Goal: Transaction & Acquisition: Subscribe to service/newsletter

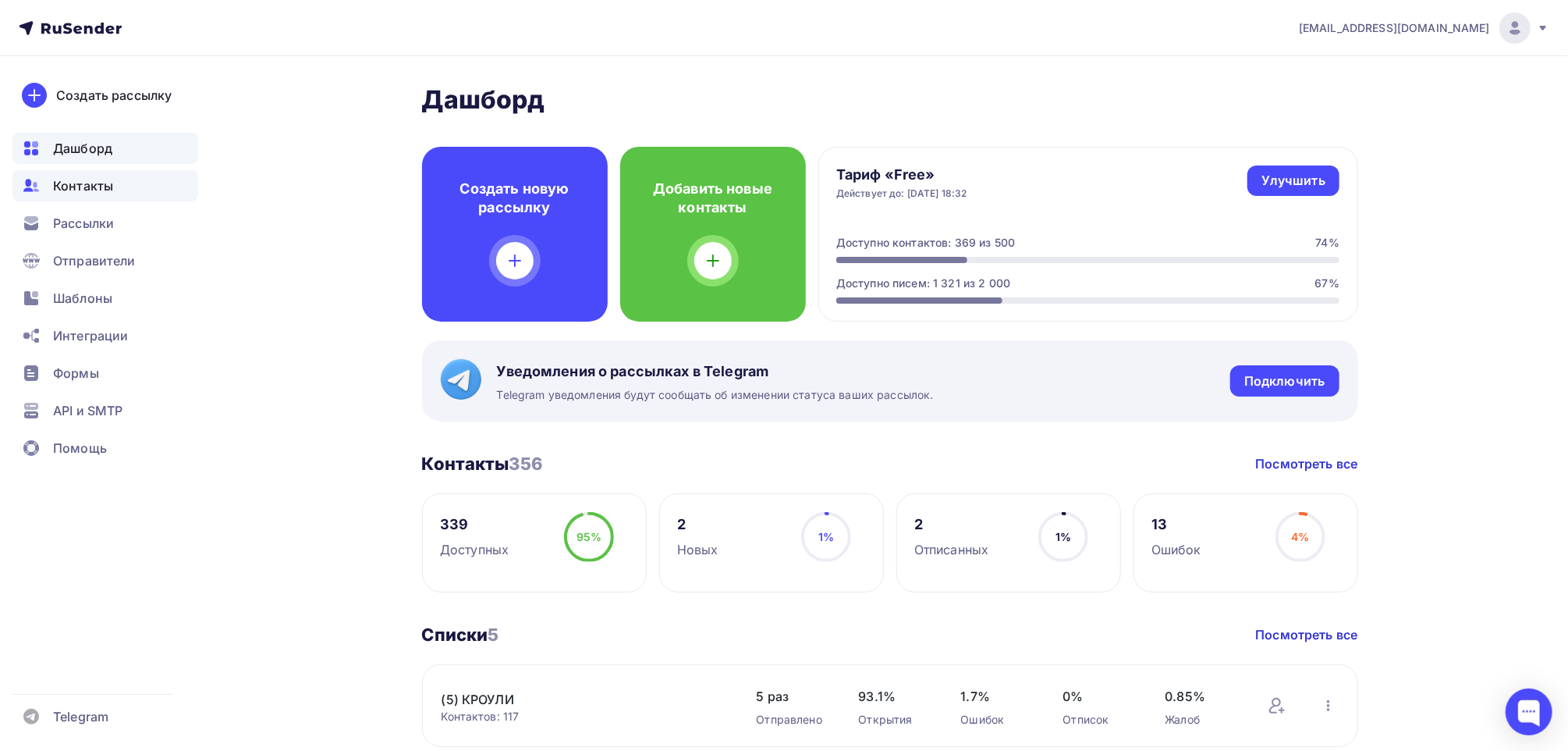
click at [79, 186] on span "Контакты" at bounding box center [83, 186] width 60 height 19
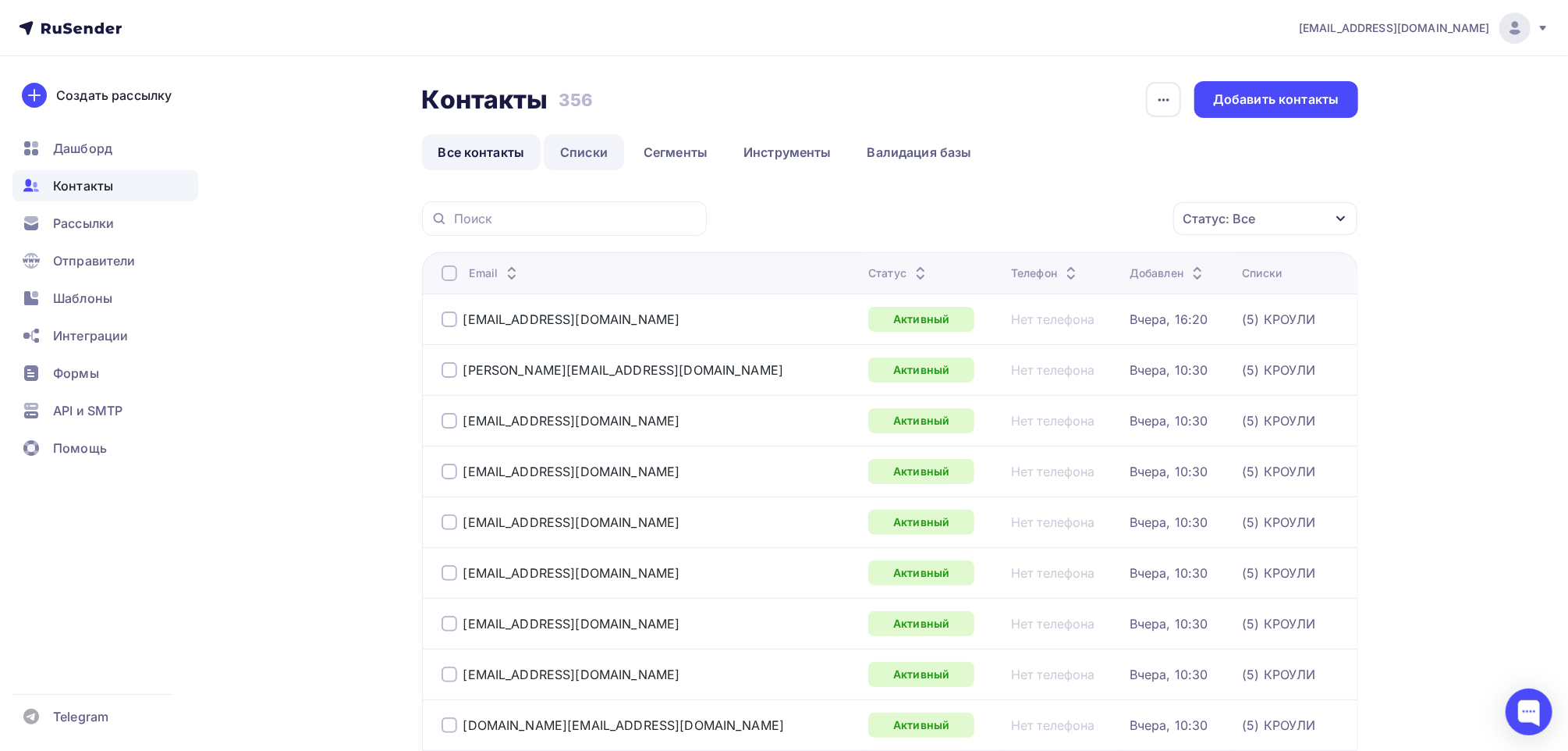
click at [577, 152] on link "Списки" at bounding box center [584, 152] width 81 height 36
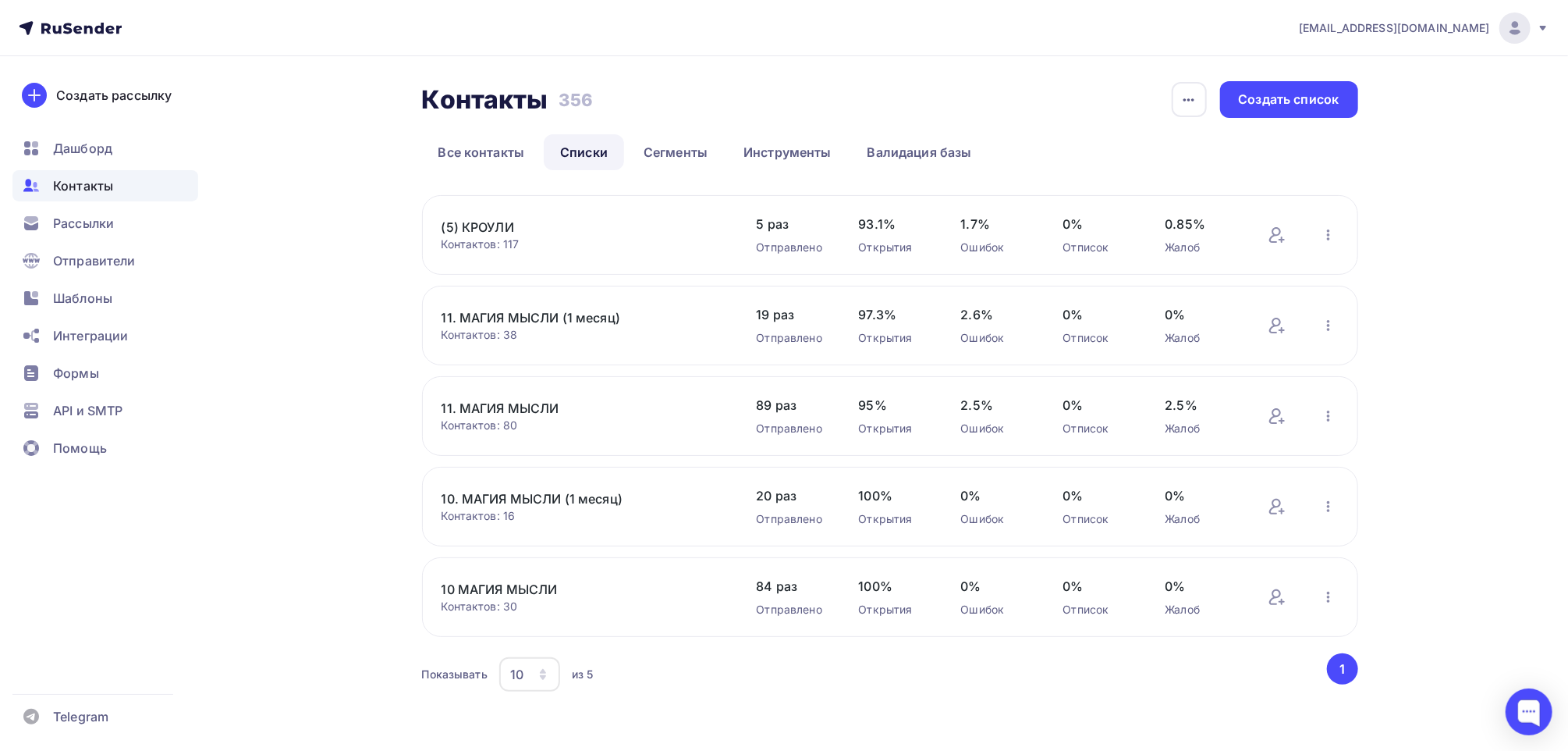
click at [473, 222] on link "(5) КРОУЛИ" at bounding box center [574, 227] width 265 height 19
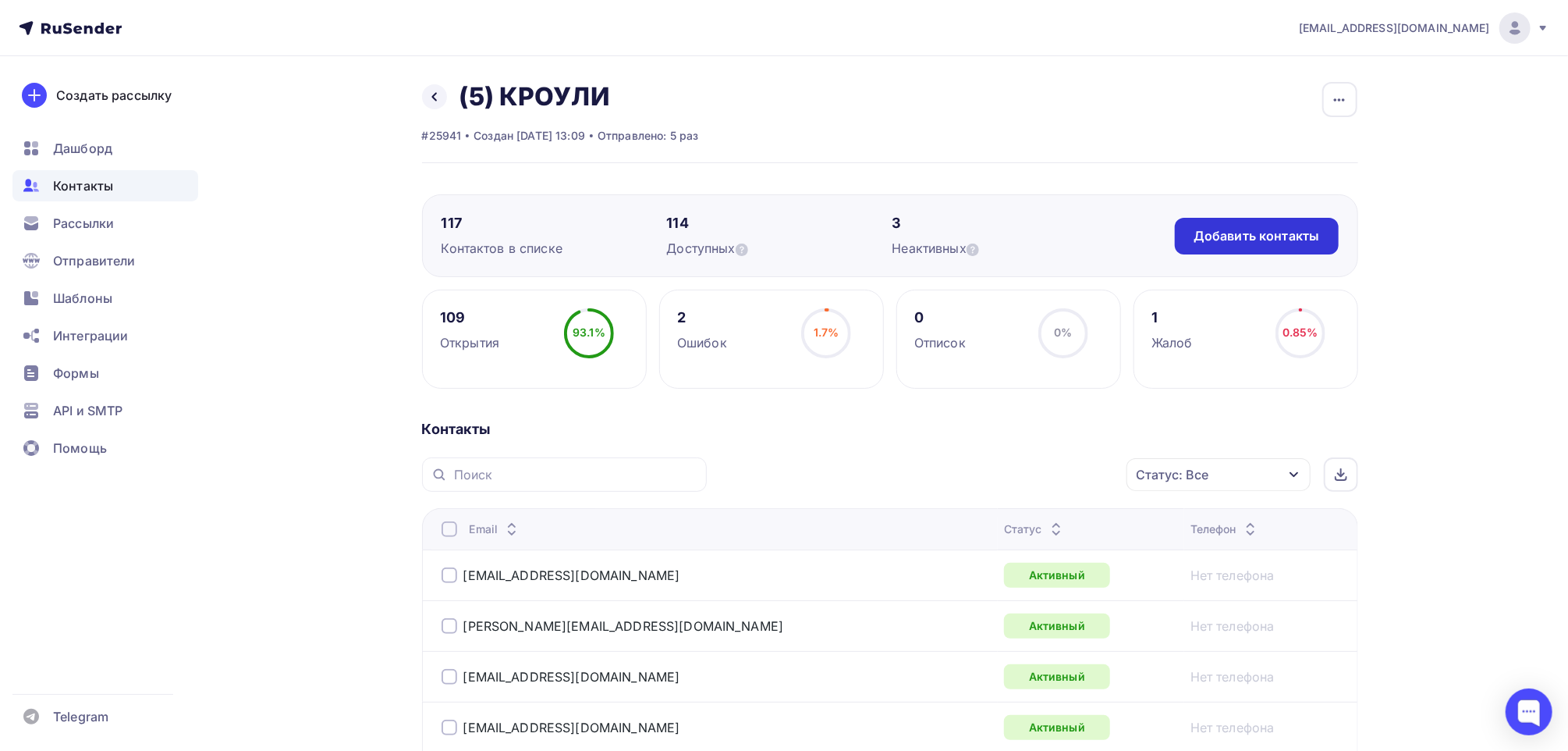
click at [1226, 234] on div "Добавить контакты" at bounding box center [1256, 236] width 125 height 18
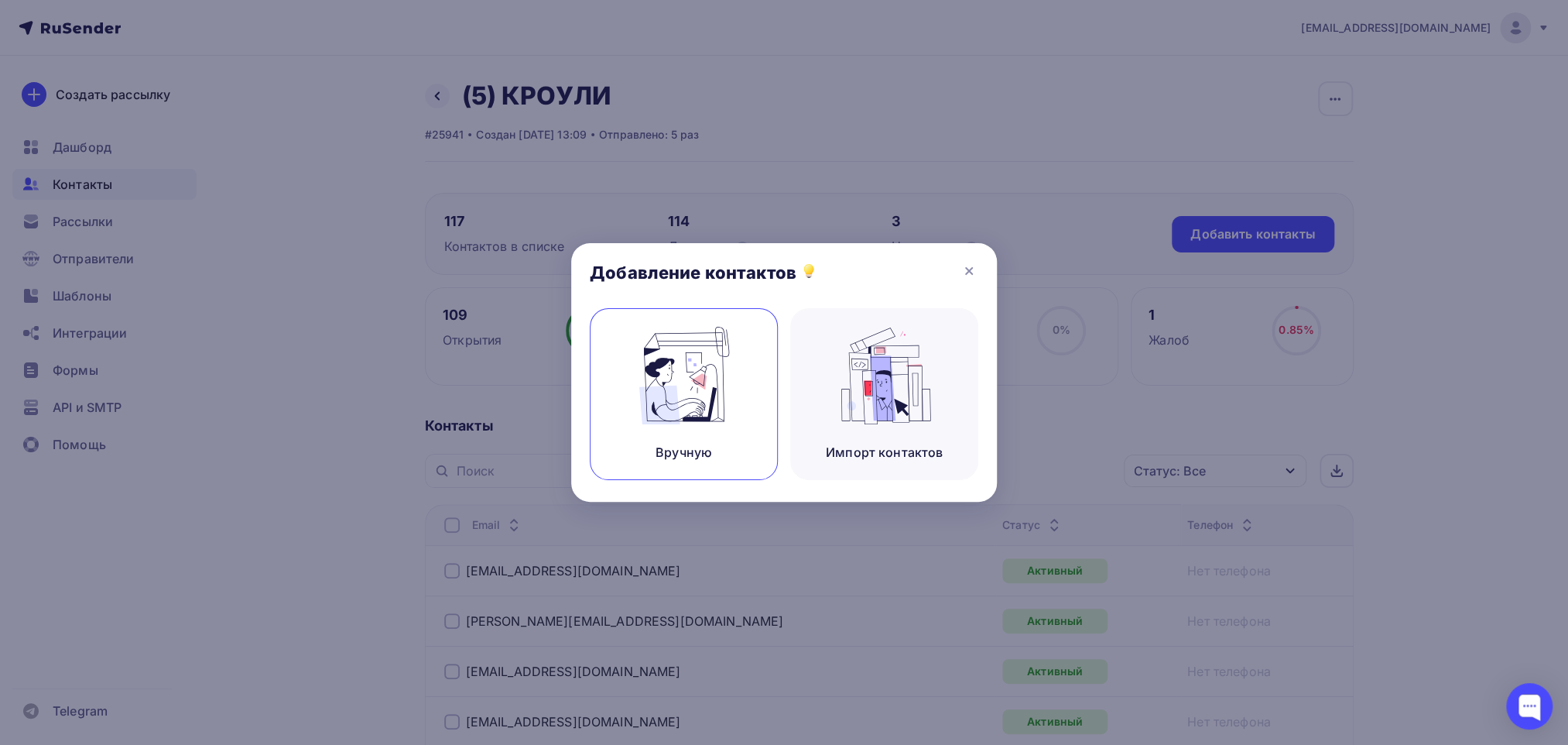
click at [690, 436] on div "Вручную" at bounding box center [683, 394] width 188 height 172
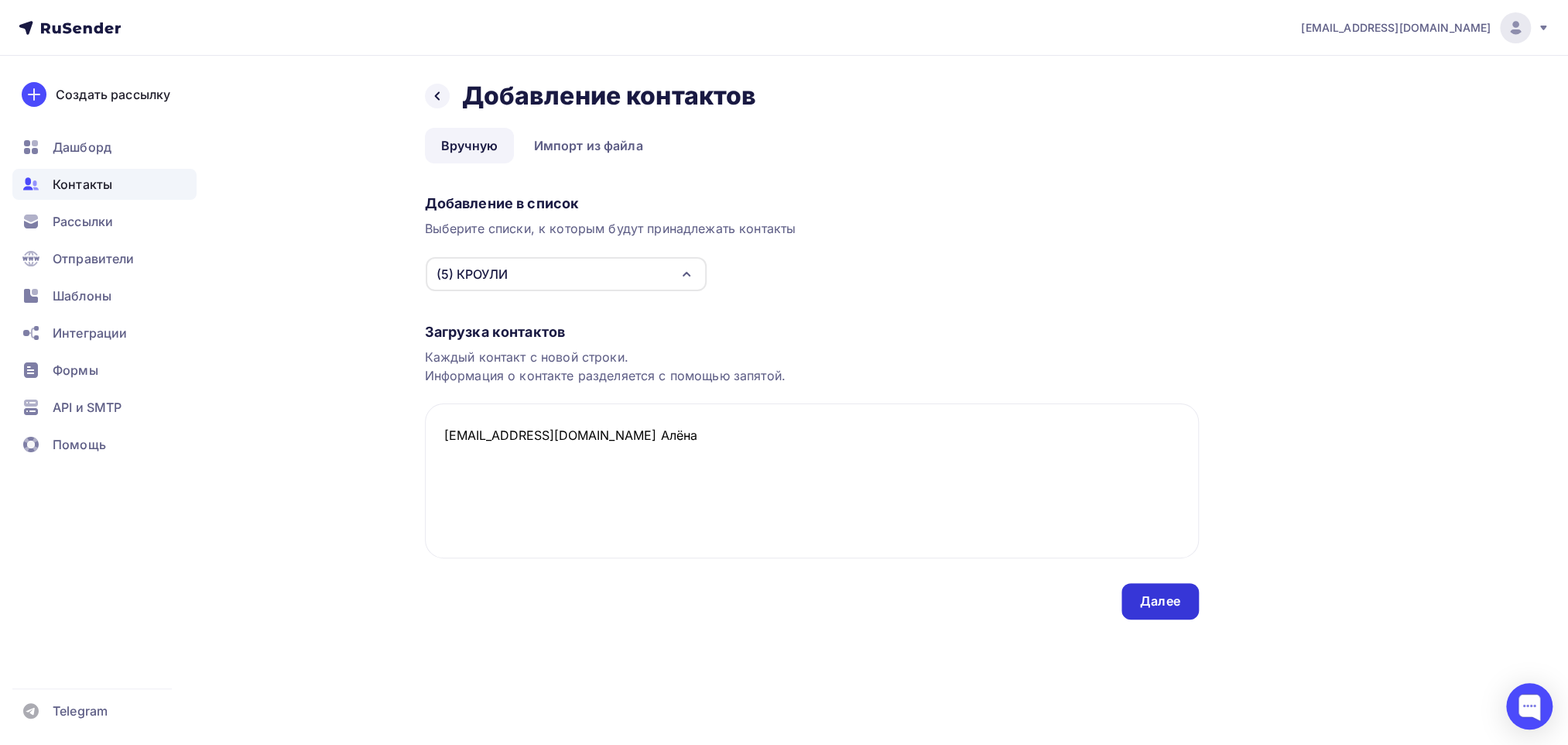
type textarea "[EMAIL_ADDRESS][DOMAIN_NAME] Алёна"
click at [1159, 604] on div "Далее" at bounding box center [1160, 601] width 40 height 18
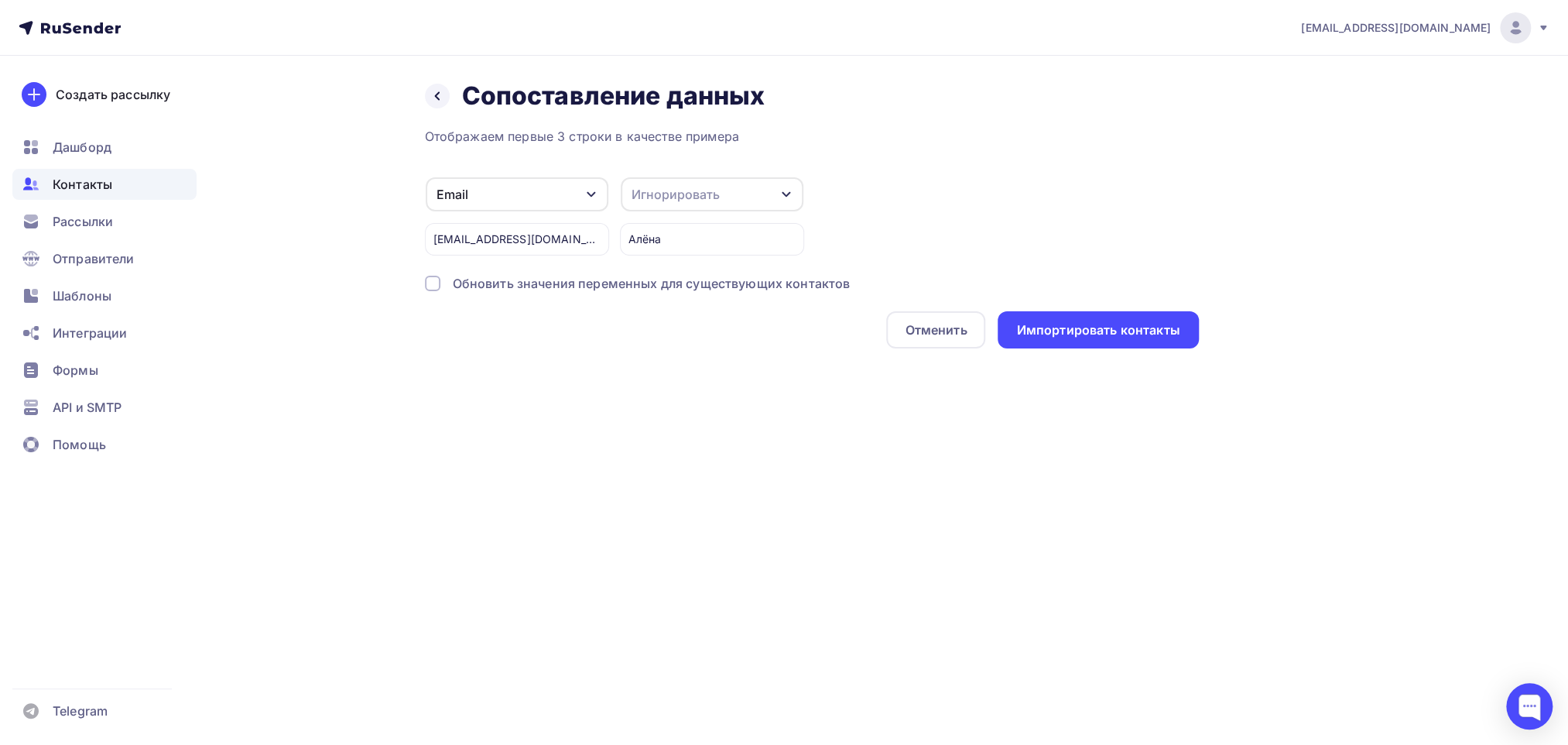
click at [776, 202] on div "Игнорировать" at bounding box center [711, 194] width 183 height 34
click at [680, 188] on div "Имя" at bounding box center [683, 187] width 90 height 19
click at [1094, 332] on div "Импортировать контакты" at bounding box center [1098, 330] width 163 height 18
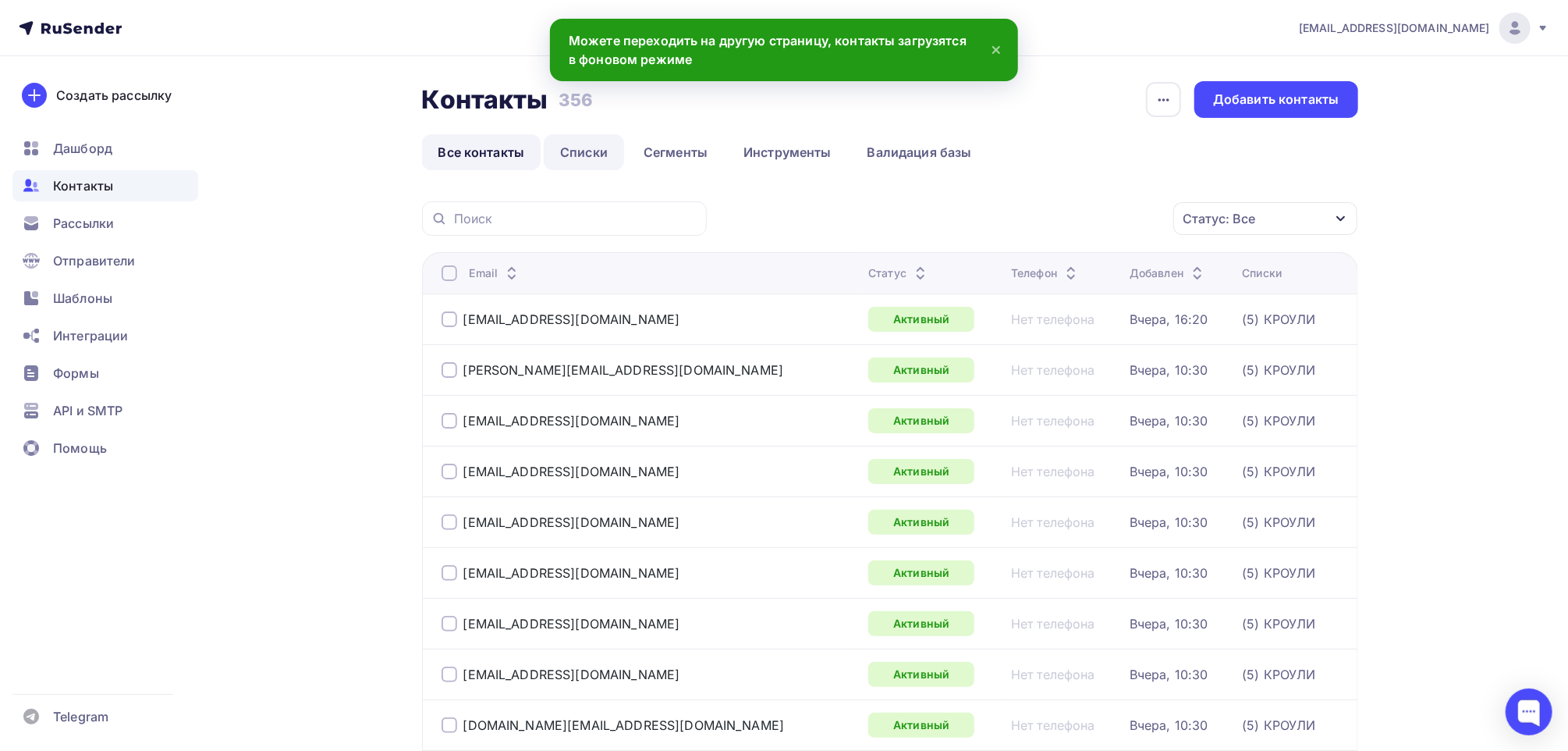
click at [586, 156] on link "Списки" at bounding box center [584, 152] width 81 height 36
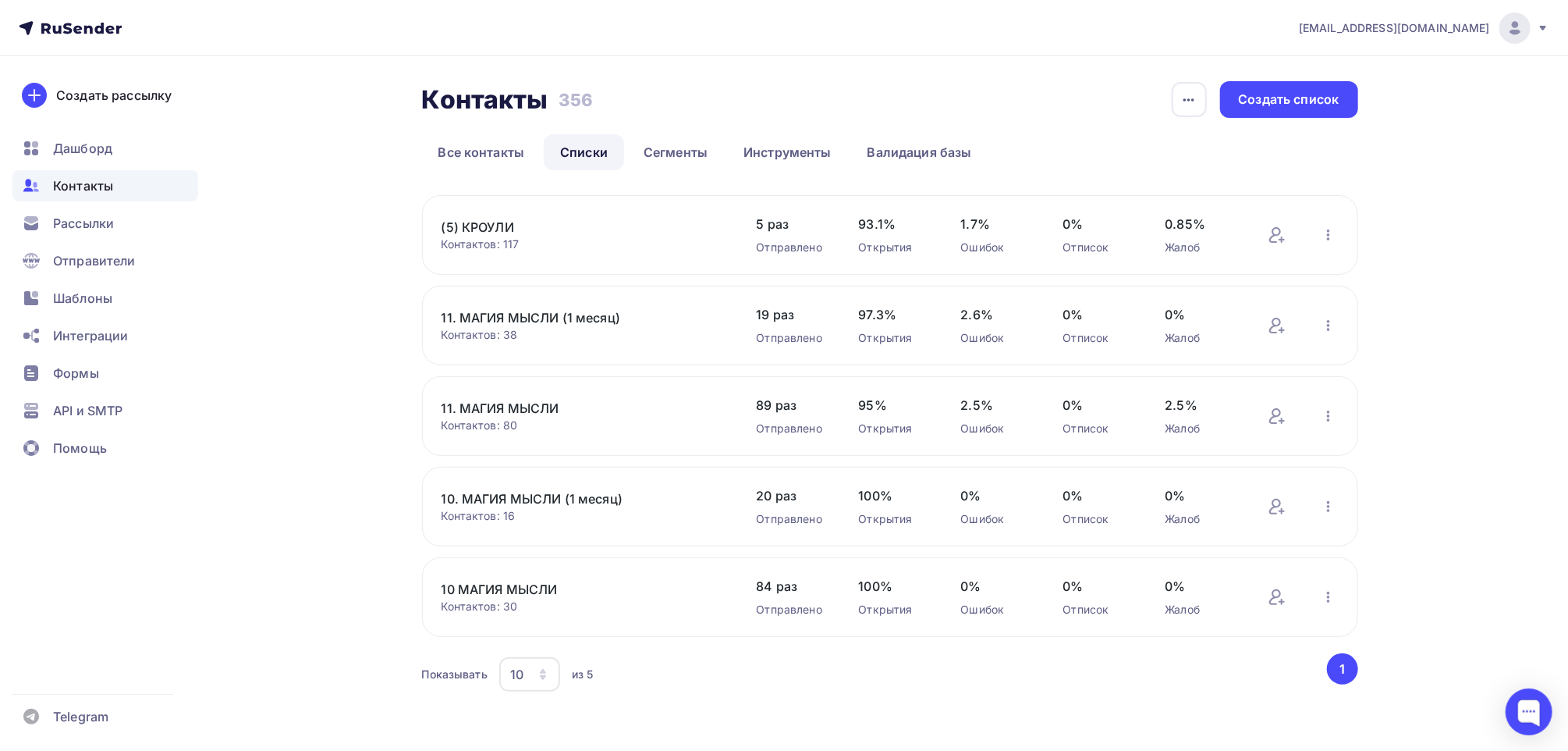
click at [471, 226] on link "(5) КРОУЛИ" at bounding box center [574, 227] width 265 height 19
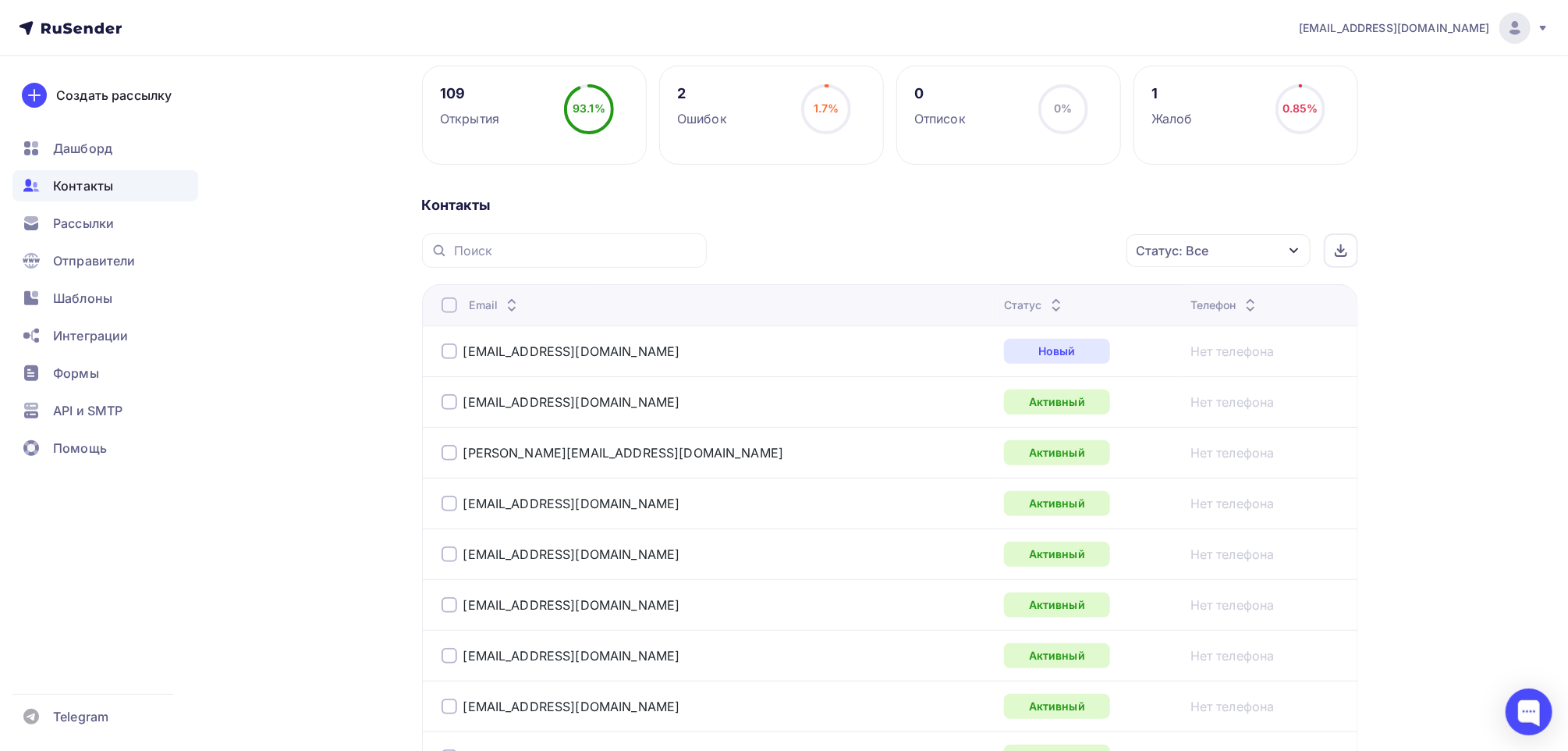
scroll to position [223, 0]
click at [80, 232] on span "Рассылки" at bounding box center [84, 223] width 61 height 19
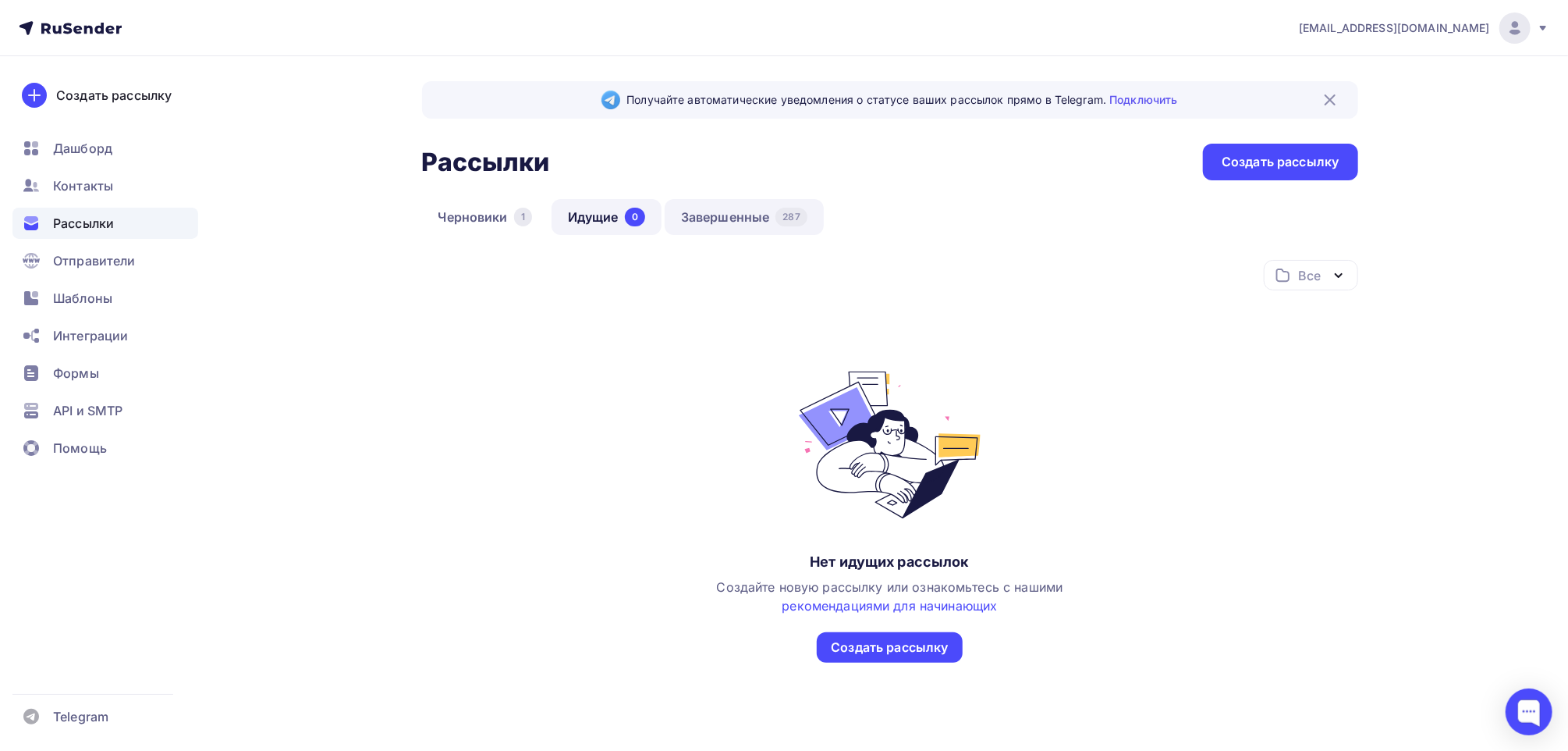
click at [780, 226] on link "Завершенные 287" at bounding box center [744, 217] width 159 height 36
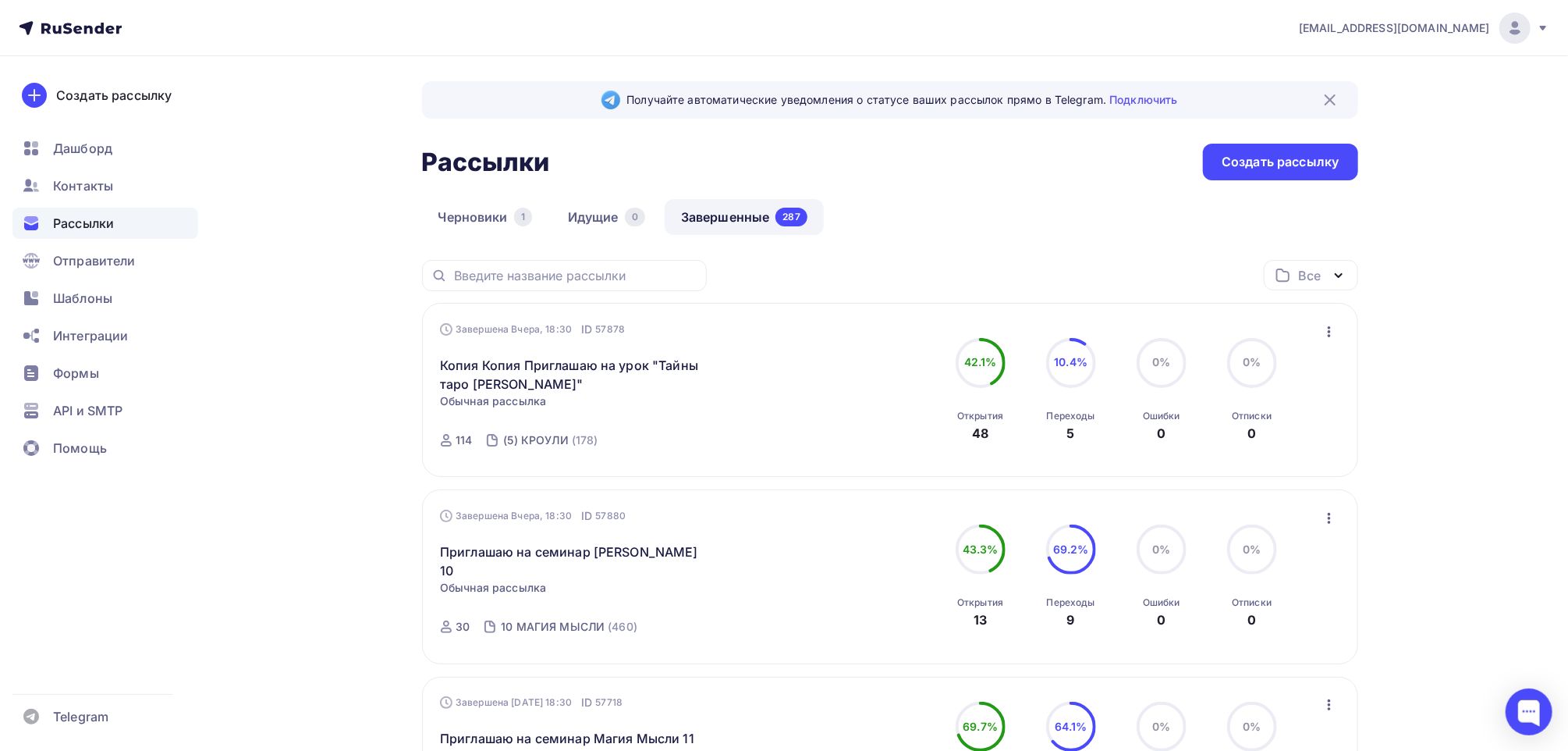
click at [1327, 329] on icon "button" at bounding box center [1329, 332] width 19 height 19
click at [1281, 440] on div "Копировать в новую" at bounding box center [1257, 434] width 160 height 19
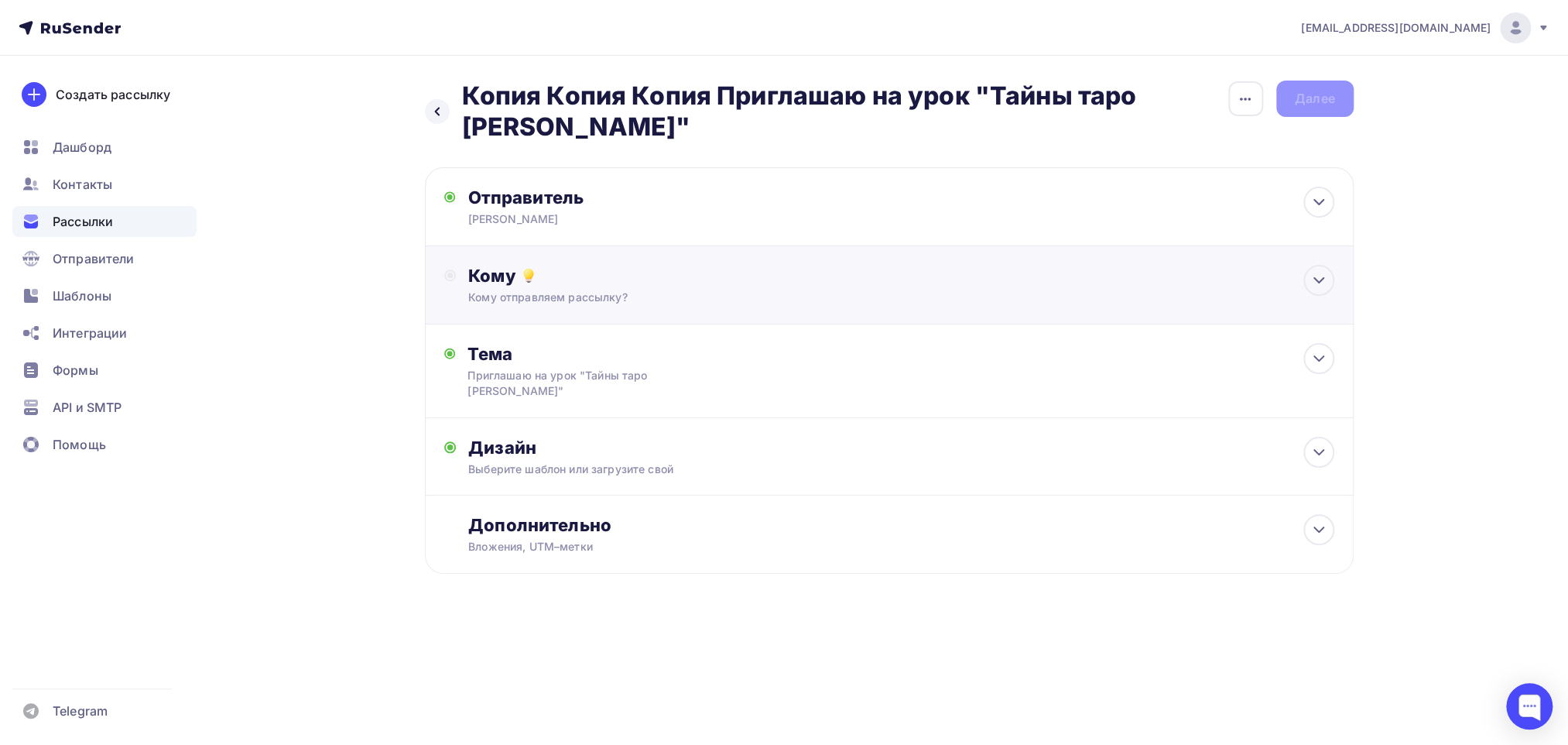
click at [490, 280] on div "Кому" at bounding box center [901, 276] width 865 height 22
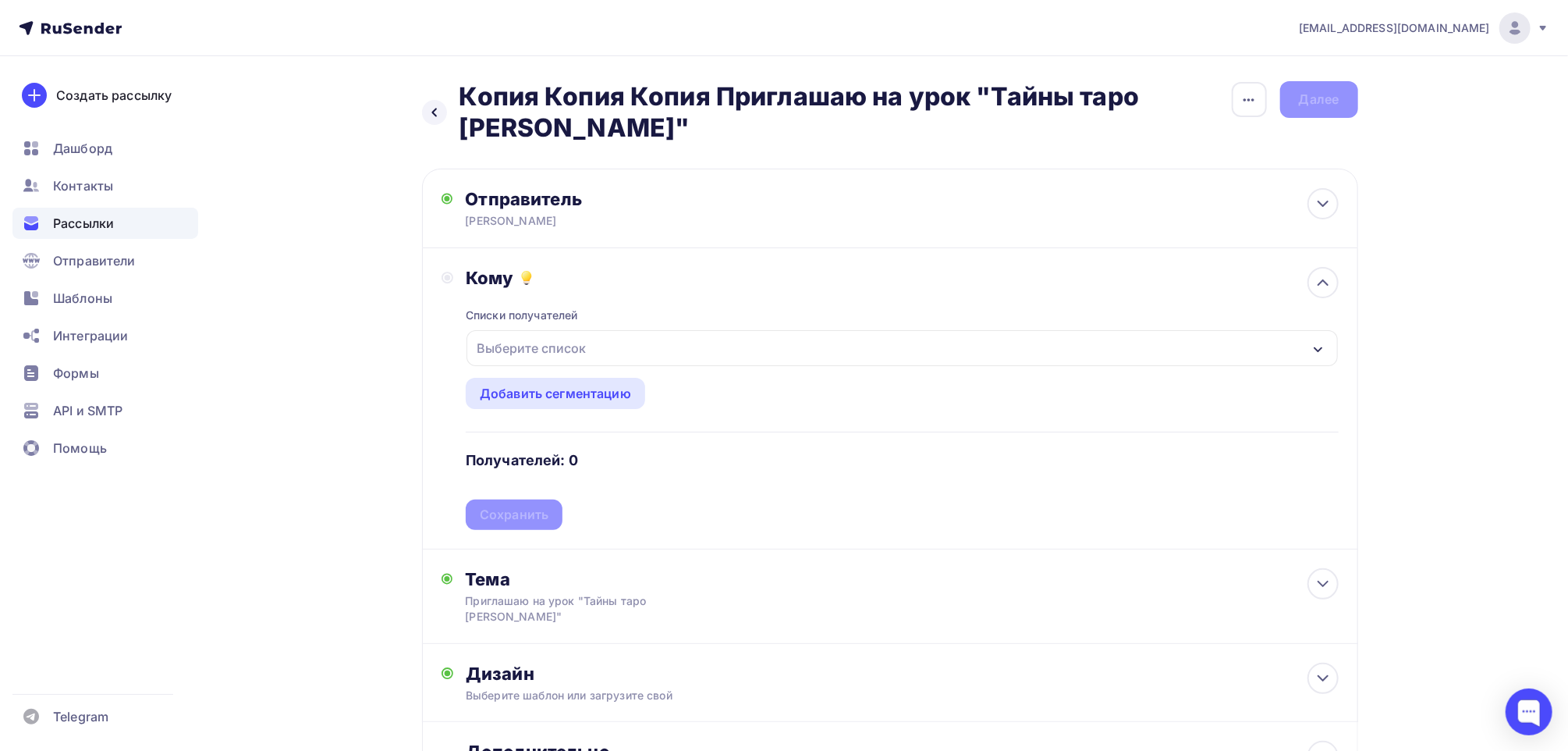
click at [524, 343] on div "Выберите список" at bounding box center [531, 348] width 121 height 28
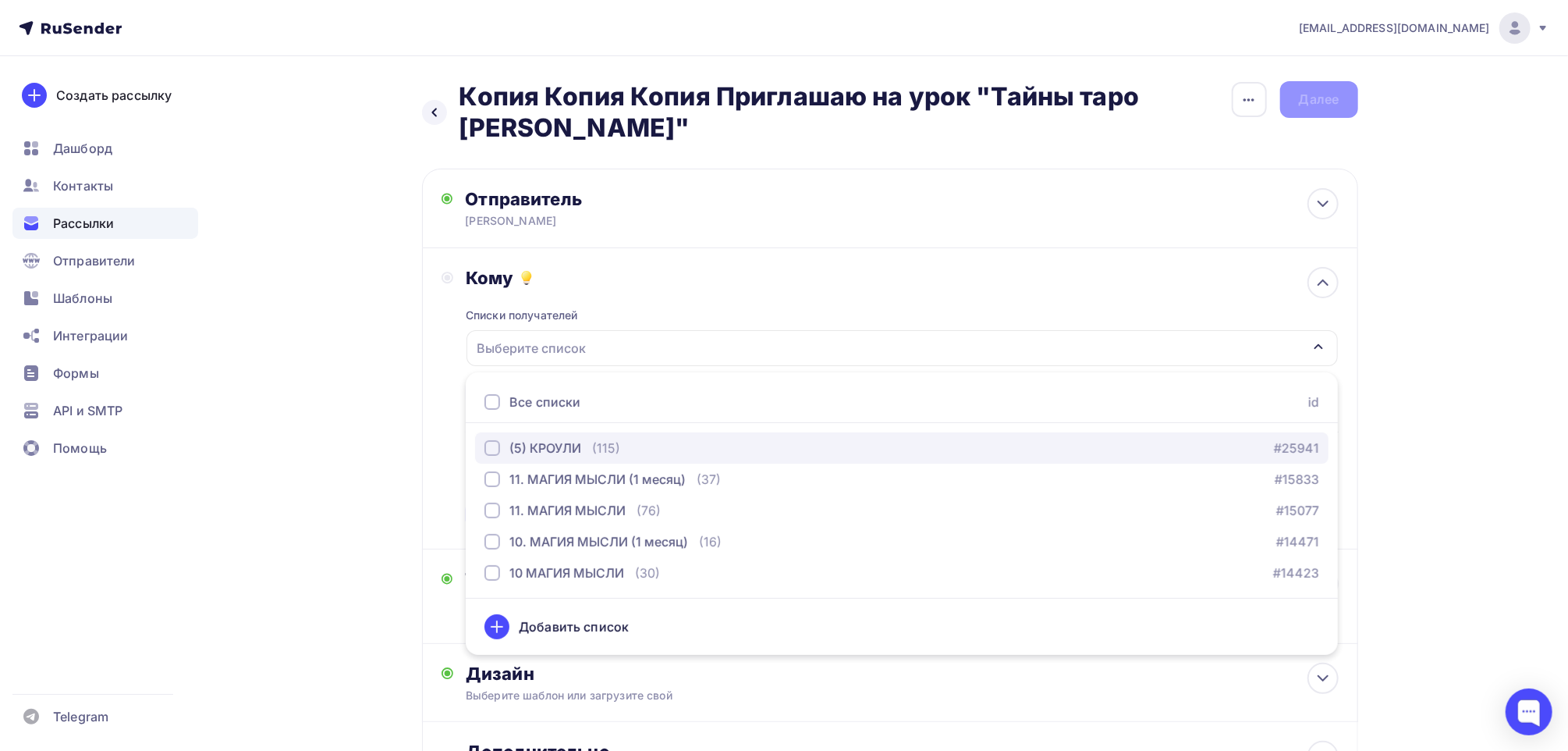
click at [540, 445] on div "(5) КРОУЛИ" at bounding box center [546, 448] width 72 height 19
click at [445, 351] on div "Кому Списки получателей (5) КРОУЛИ Все списки id (5) КРОУЛИ (115) #25941 11. МА…" at bounding box center [890, 399] width 897 height 263
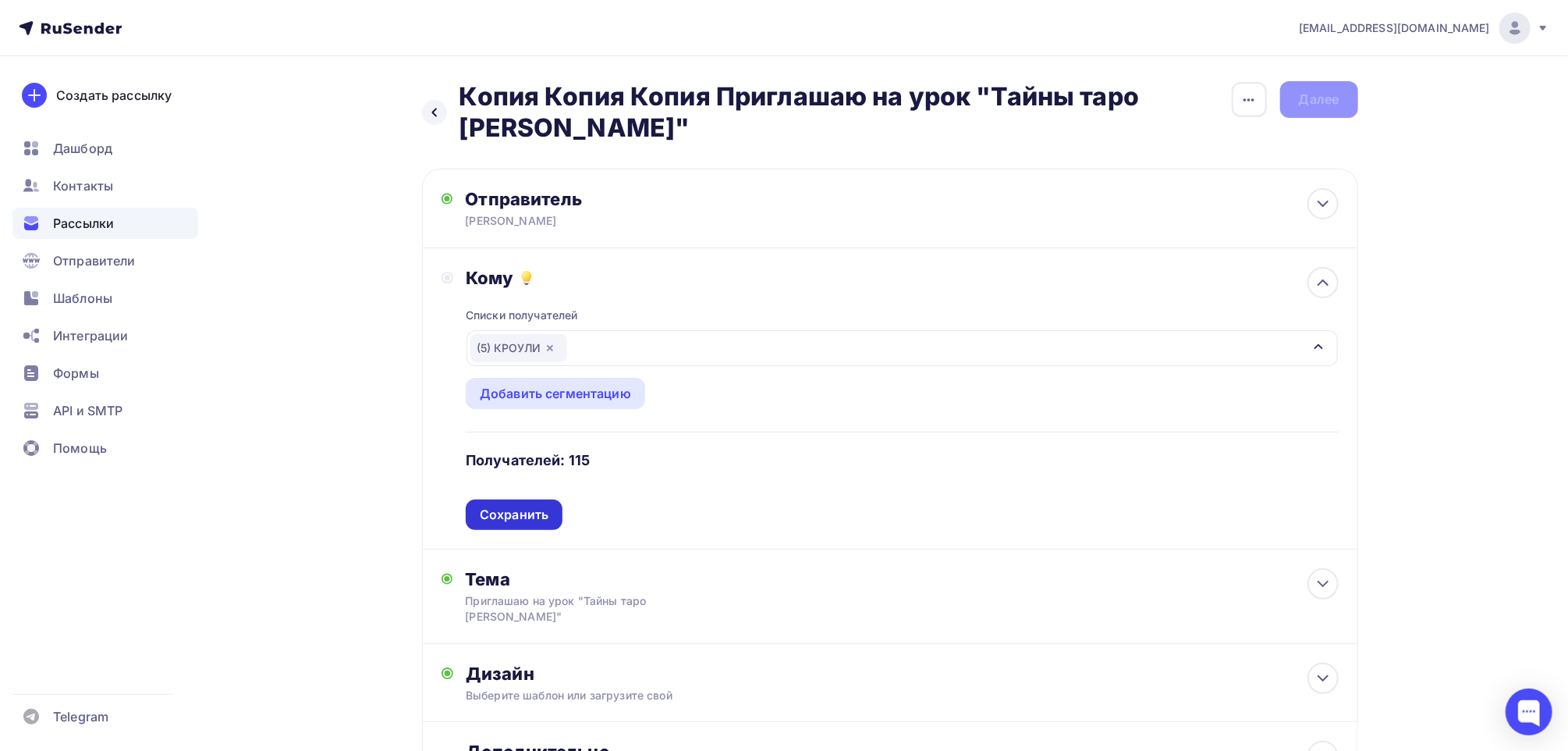
click at [500, 515] on div "Сохранить" at bounding box center [514, 515] width 69 height 18
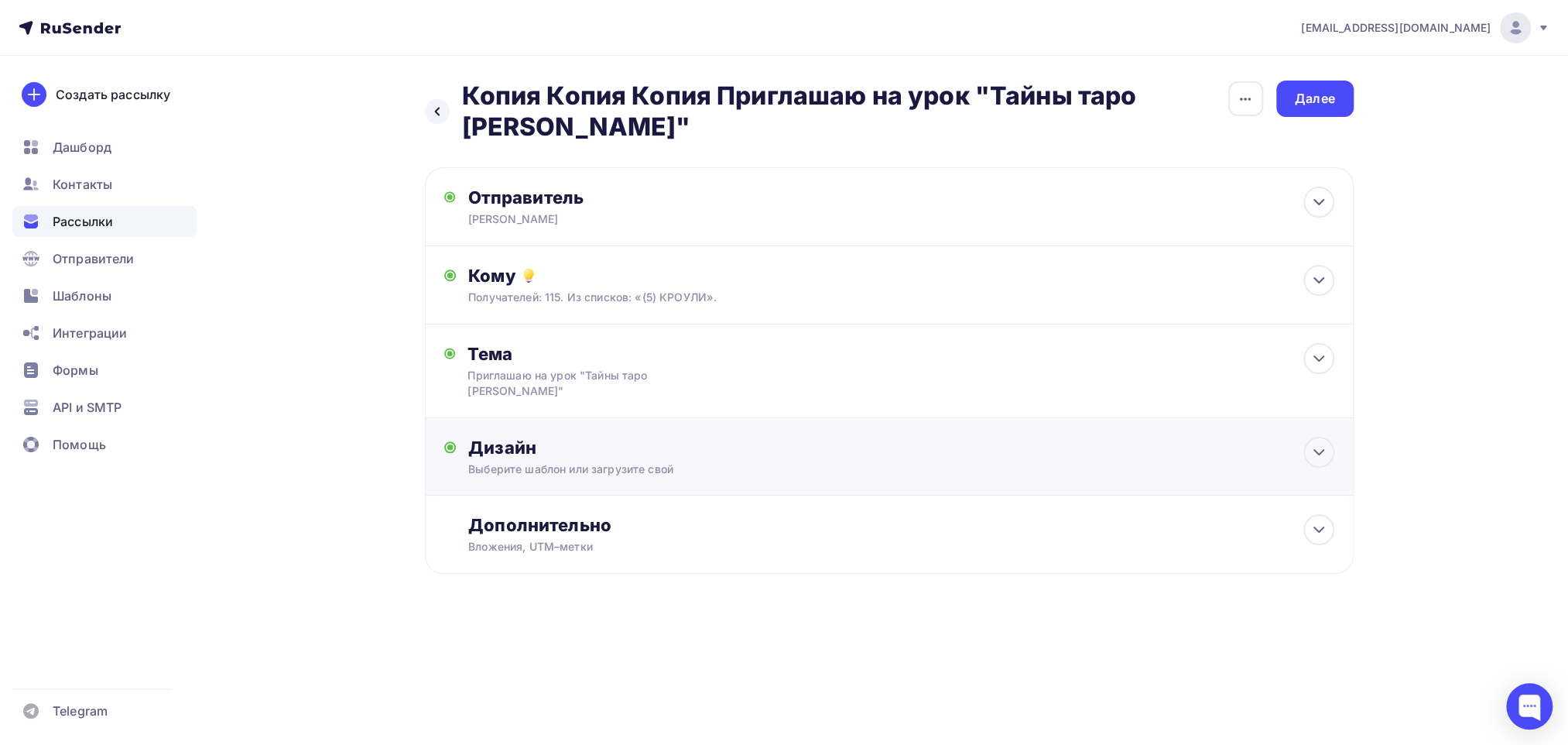
click at [527, 455] on div "Дизайн" at bounding box center [901, 447] width 865 height 22
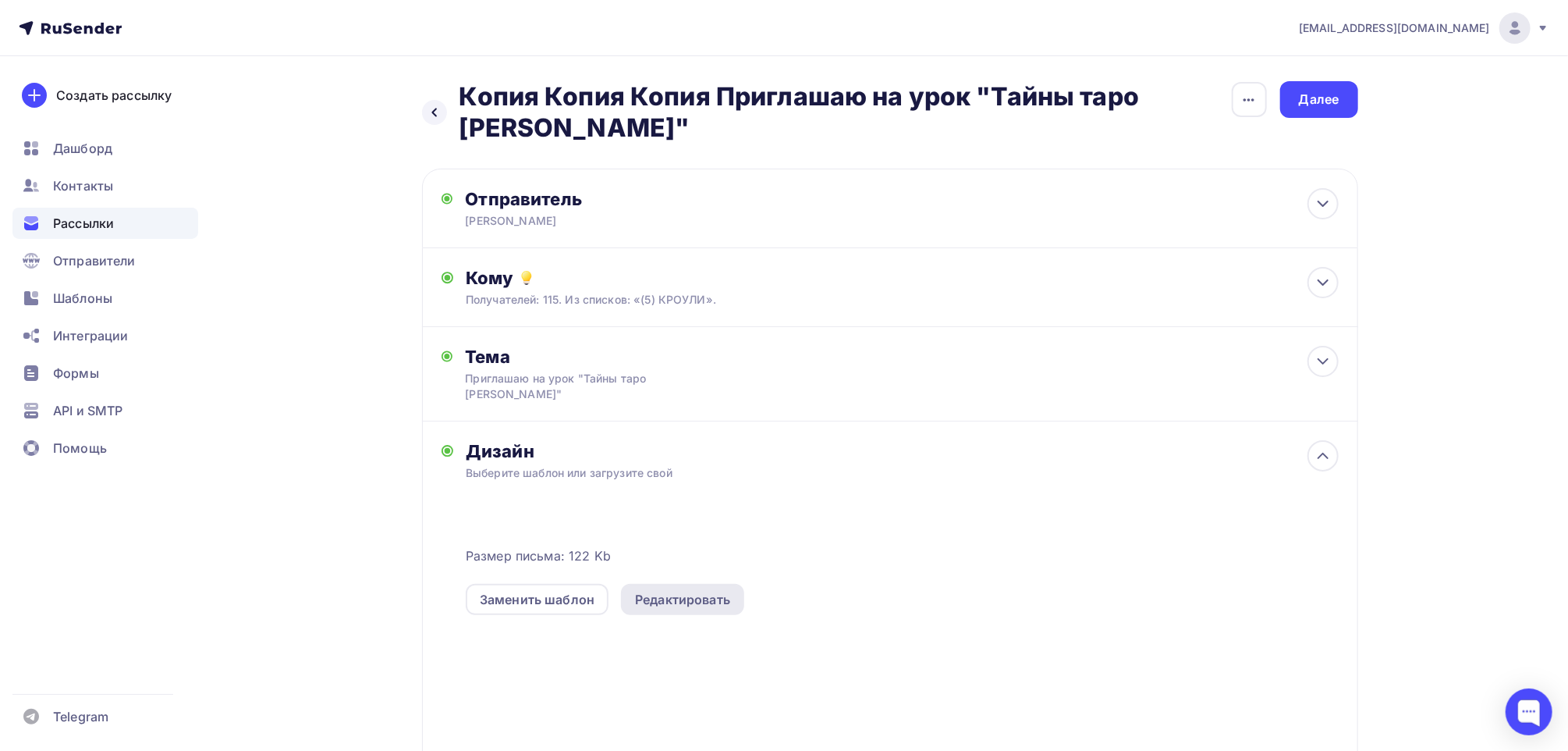
click at [667, 591] on div "Редактировать" at bounding box center [683, 599] width 96 height 19
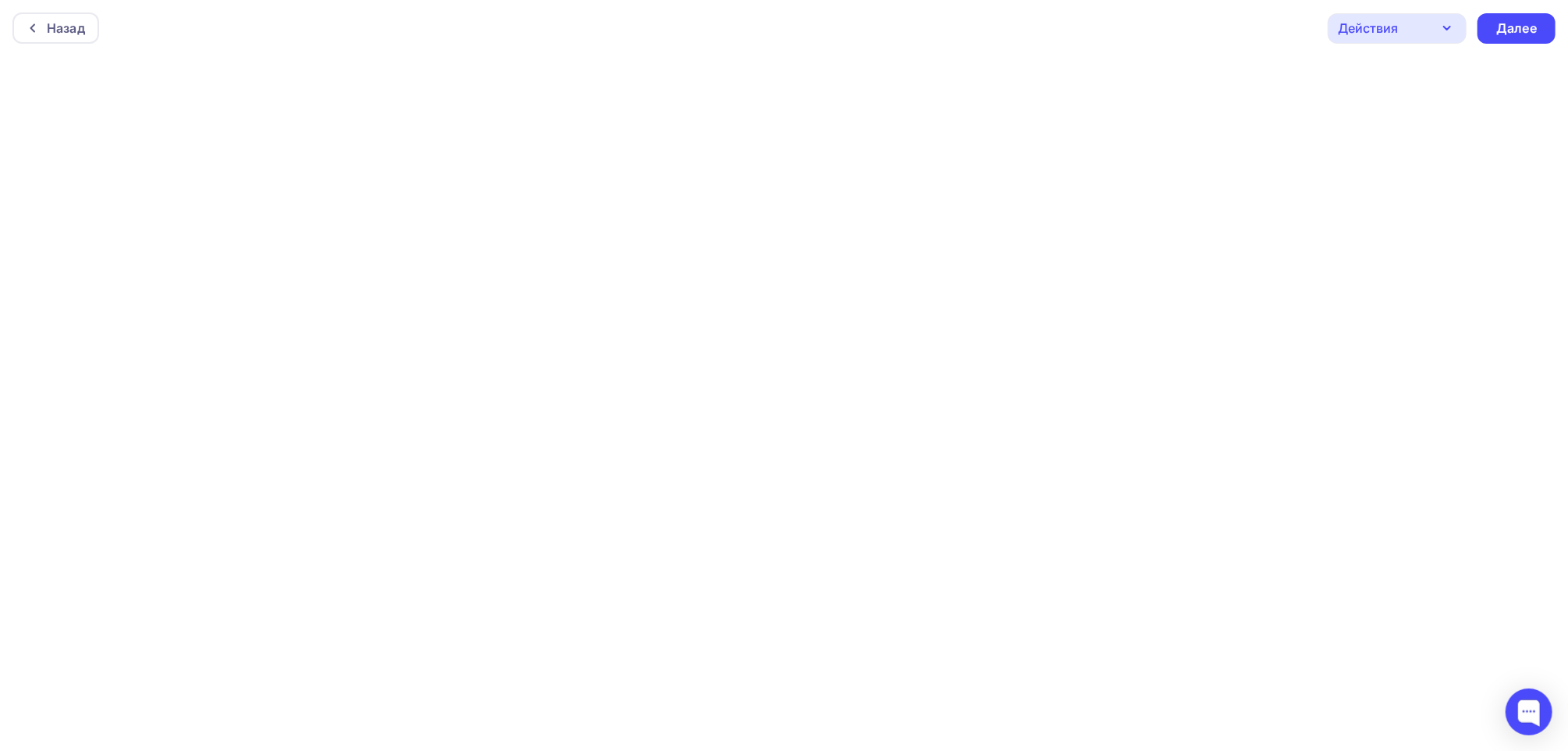
click at [1426, 31] on div "Действия" at bounding box center [1397, 28] width 139 height 31
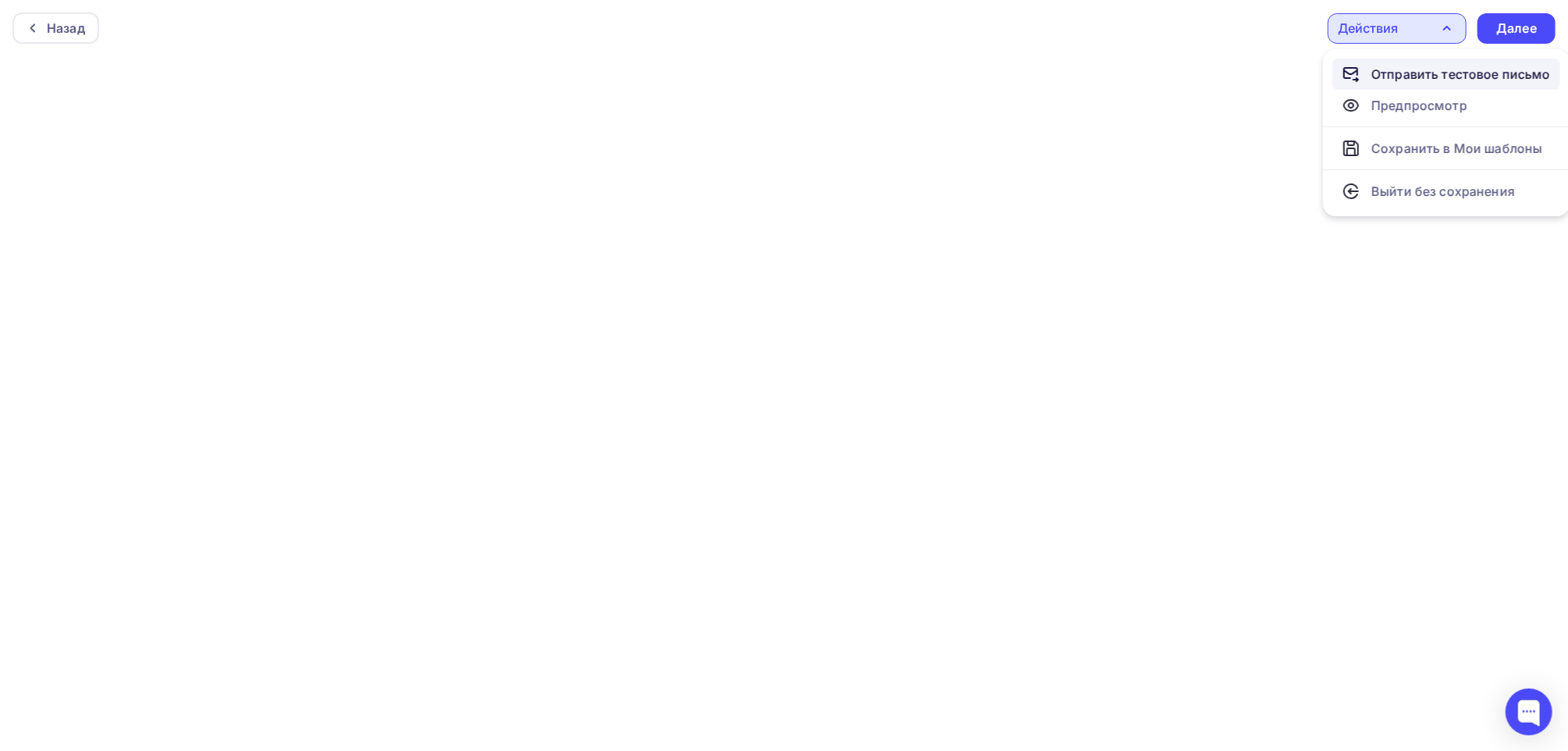
click at [1416, 76] on div "Отправить тестовое письмо" at bounding box center [1461, 74] width 179 height 19
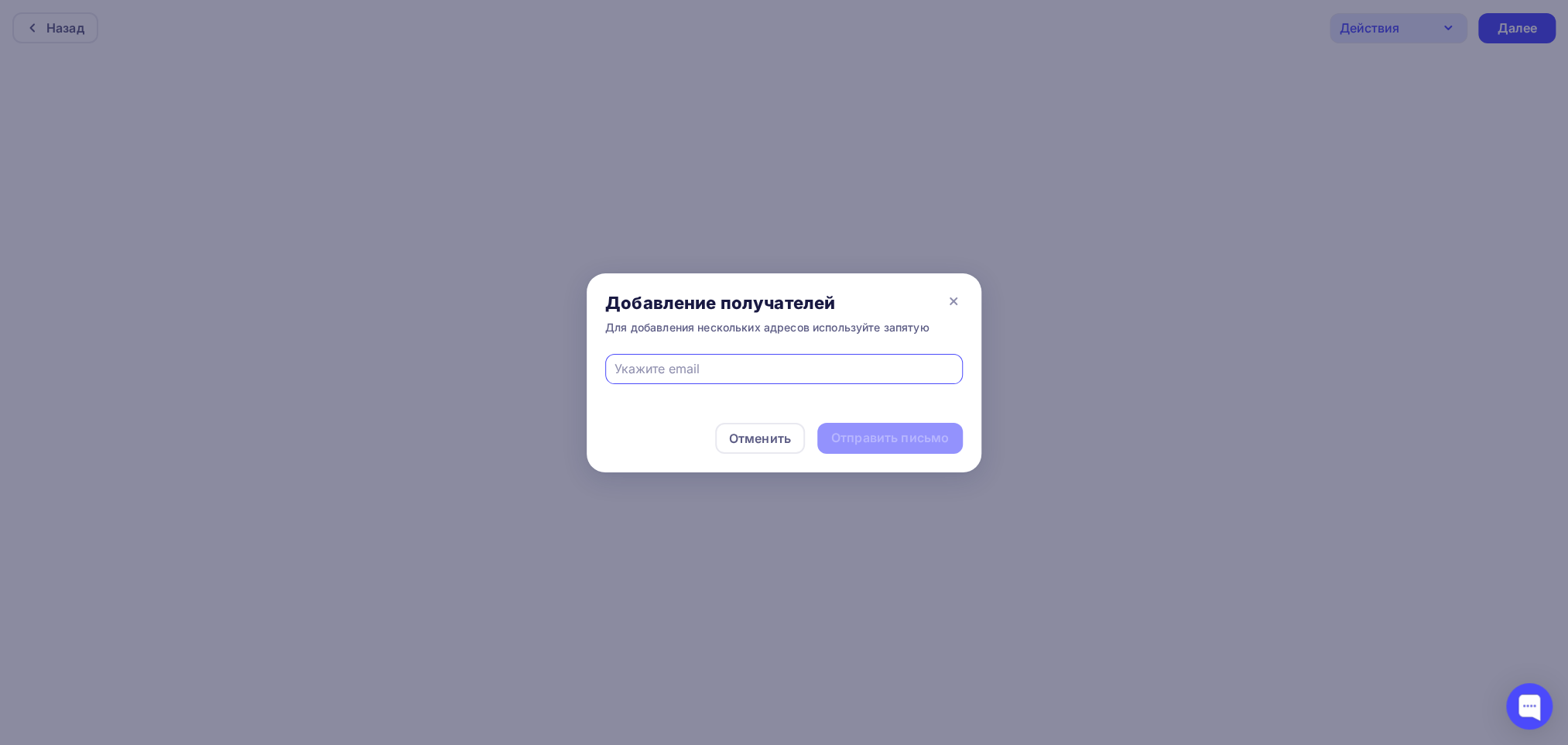
click at [854, 367] on input "text" at bounding box center [784, 368] width 340 height 19
type input "[EMAIL_ADDRESS][DOMAIN_NAME]"
click at [895, 437] on div "Отправить письмо" at bounding box center [889, 437] width 117 height 18
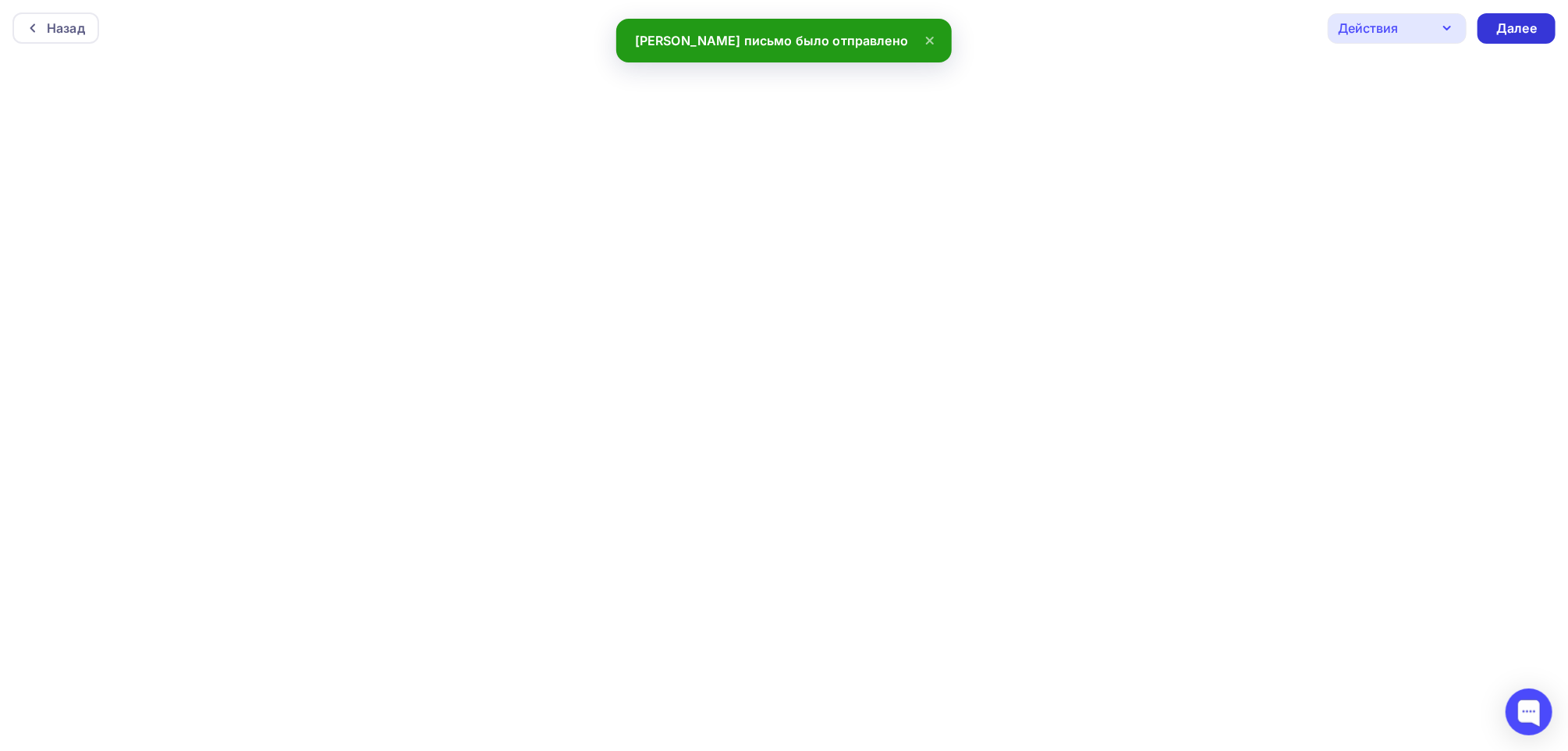
click at [1511, 32] on div "Далее" at bounding box center [1516, 28] width 41 height 18
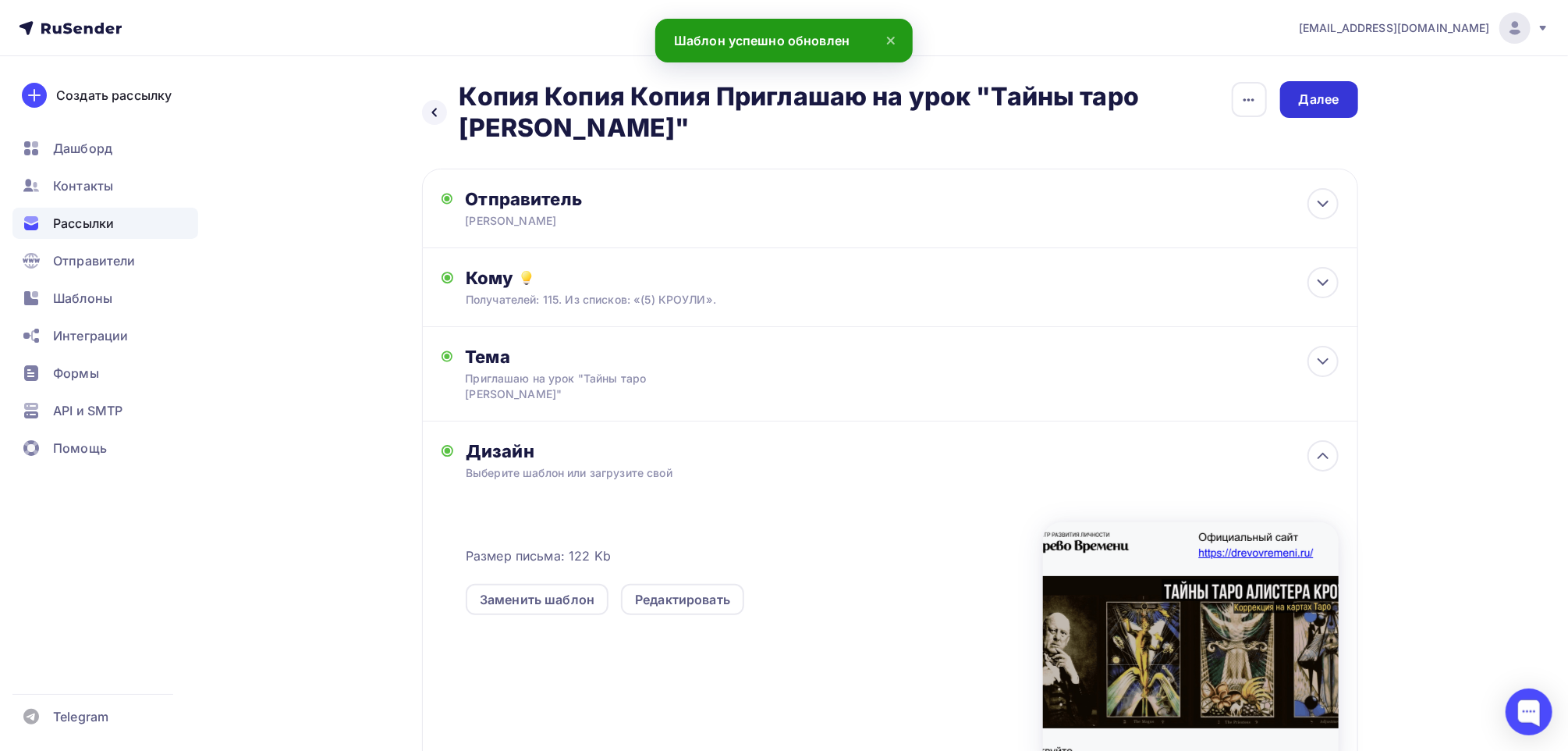
click at [1313, 105] on div "Далее" at bounding box center [1319, 99] width 41 height 18
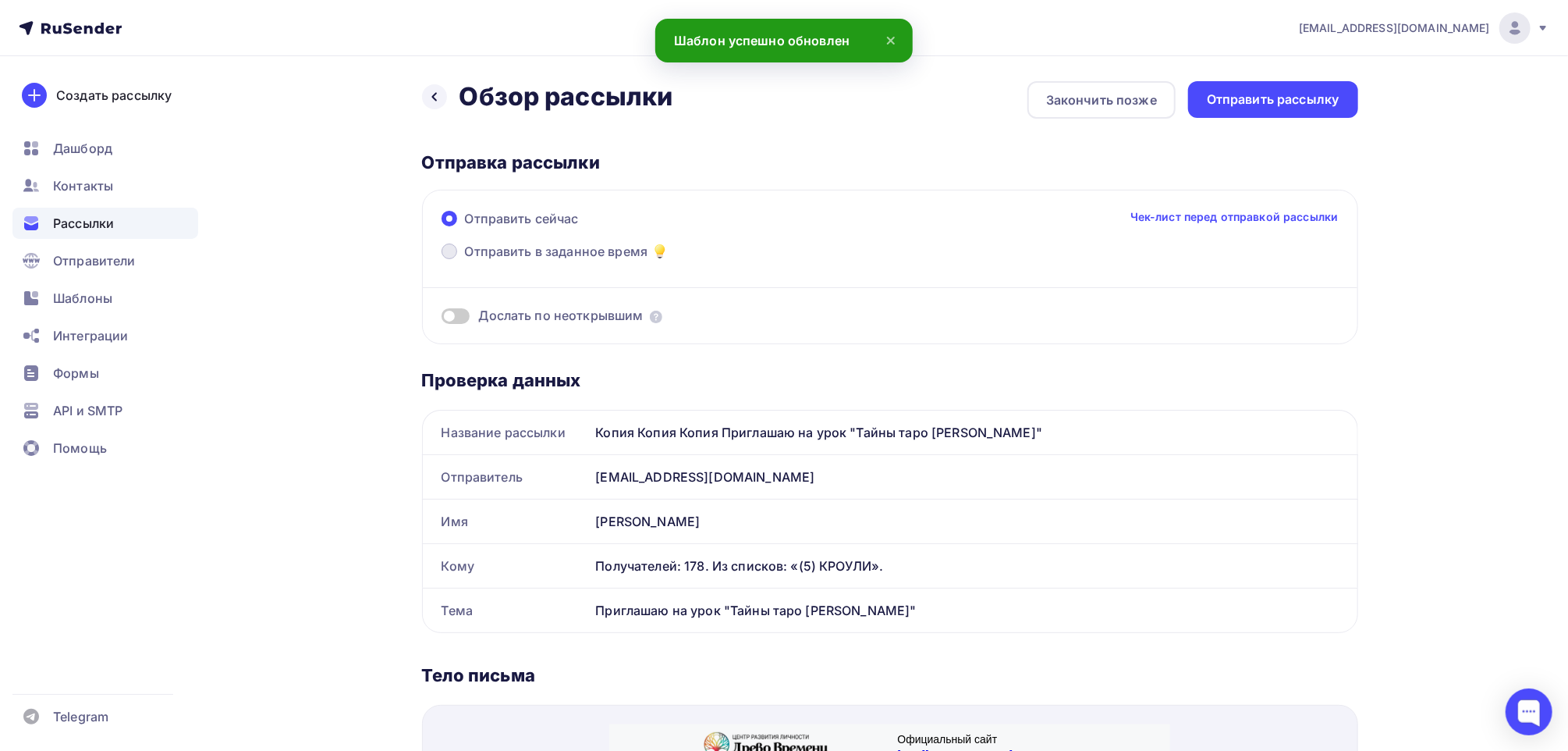
click at [501, 254] on span "Отправить в заданное время" at bounding box center [557, 251] width 183 height 19
click at [465, 261] on input "Отправить в заданное время" at bounding box center [465, 261] width 0 height 0
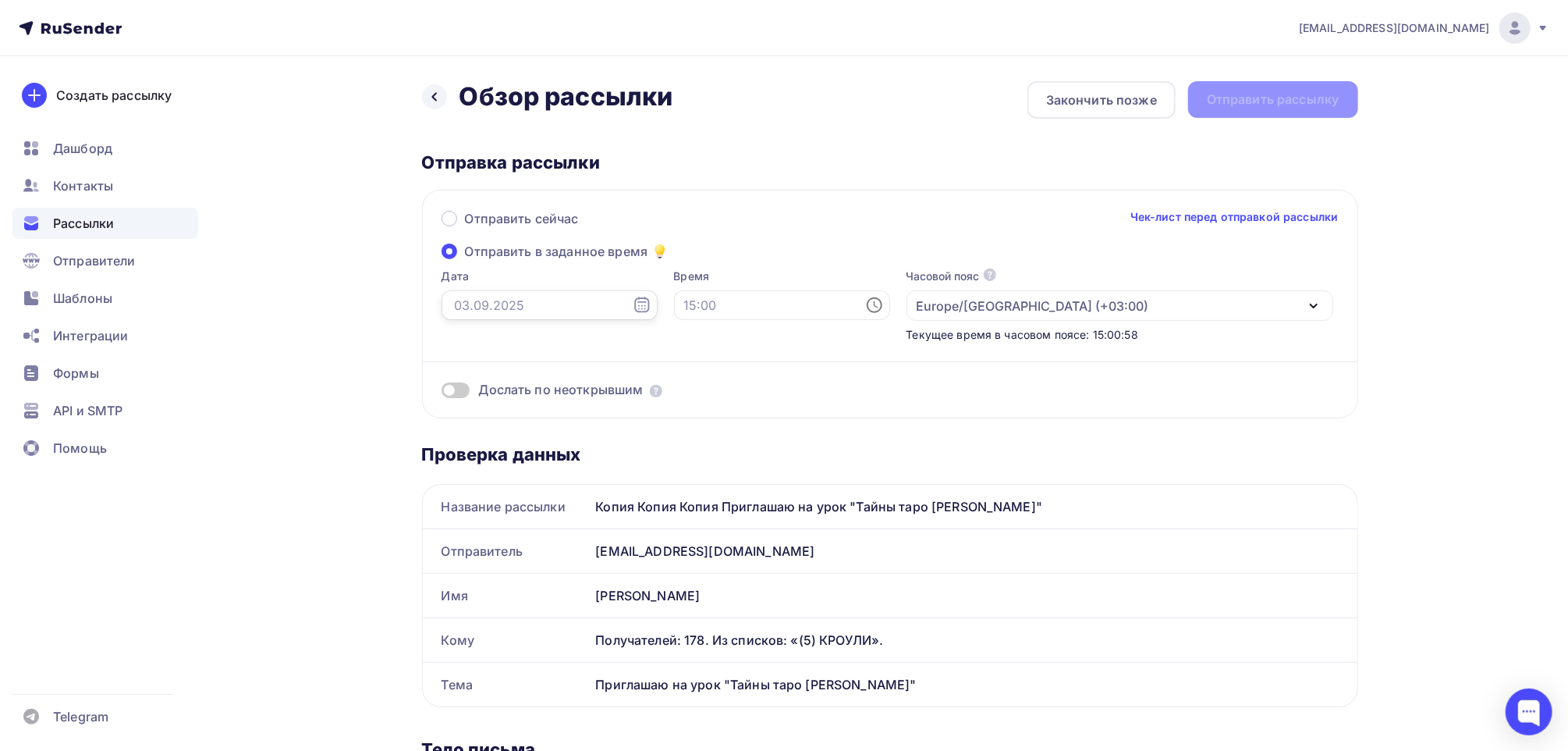
click at [496, 302] on input "text" at bounding box center [550, 305] width 216 height 30
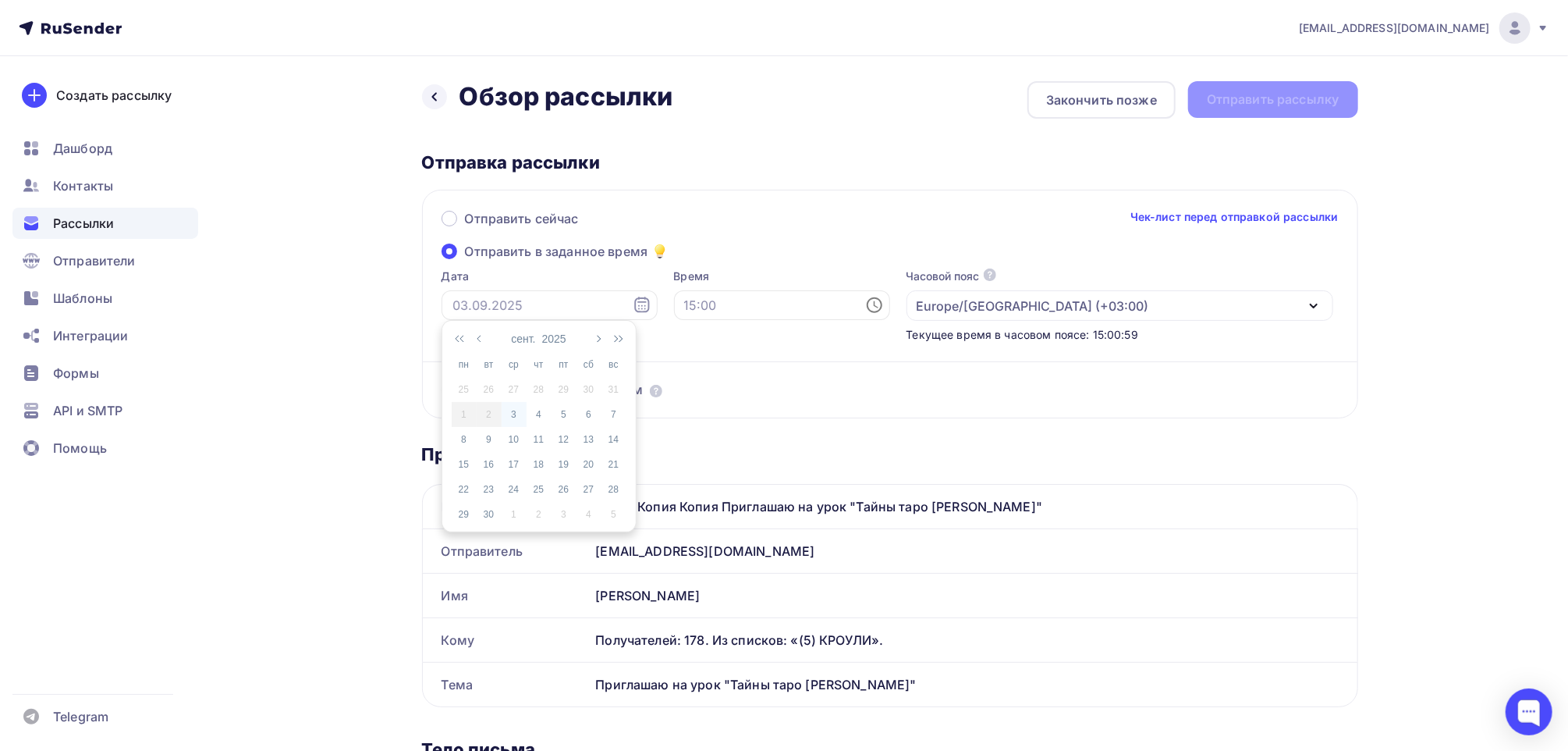
click at [512, 413] on div "3" at bounding box center [514, 414] width 25 height 14
type input "[DATE]"
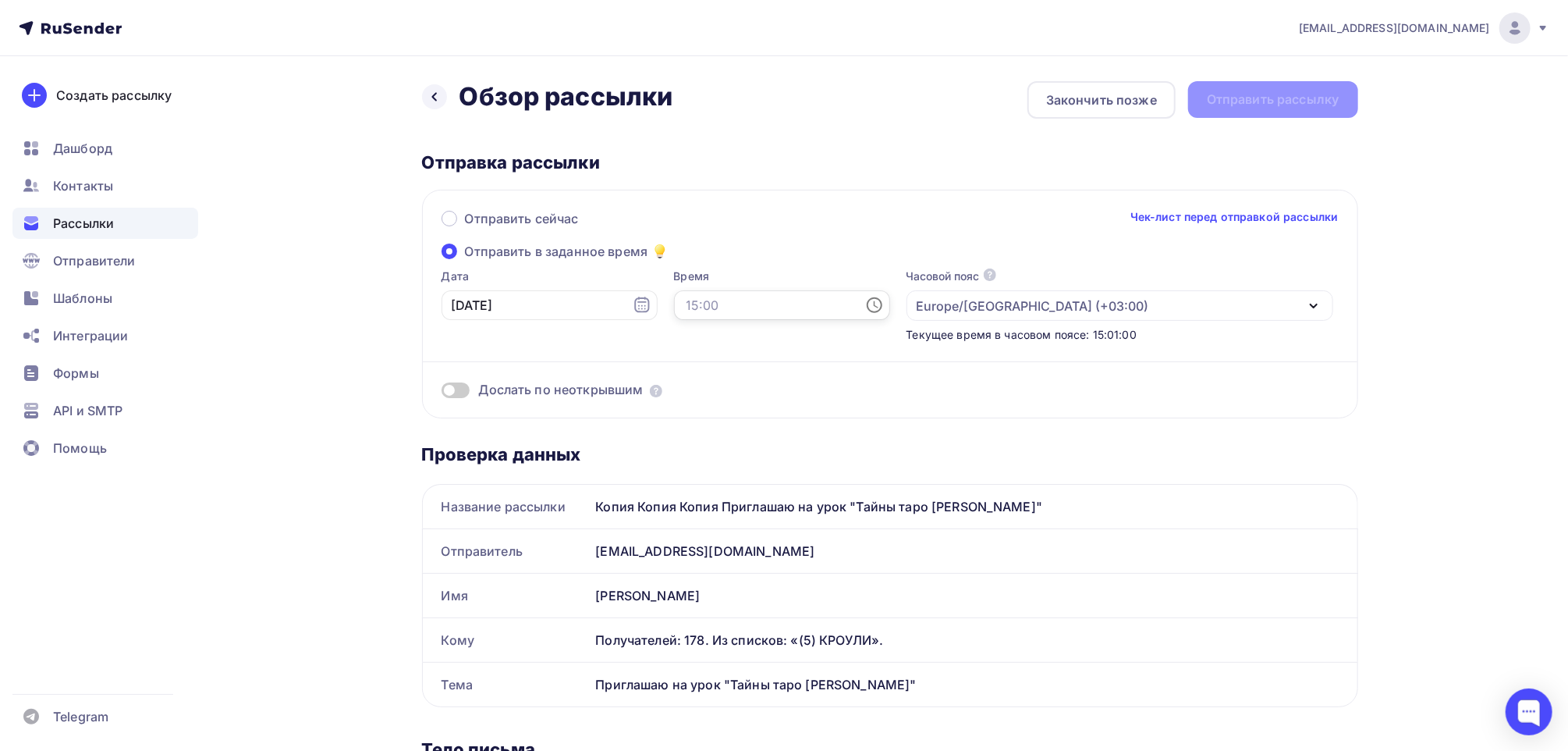
click at [696, 303] on input "text" at bounding box center [782, 305] width 216 height 30
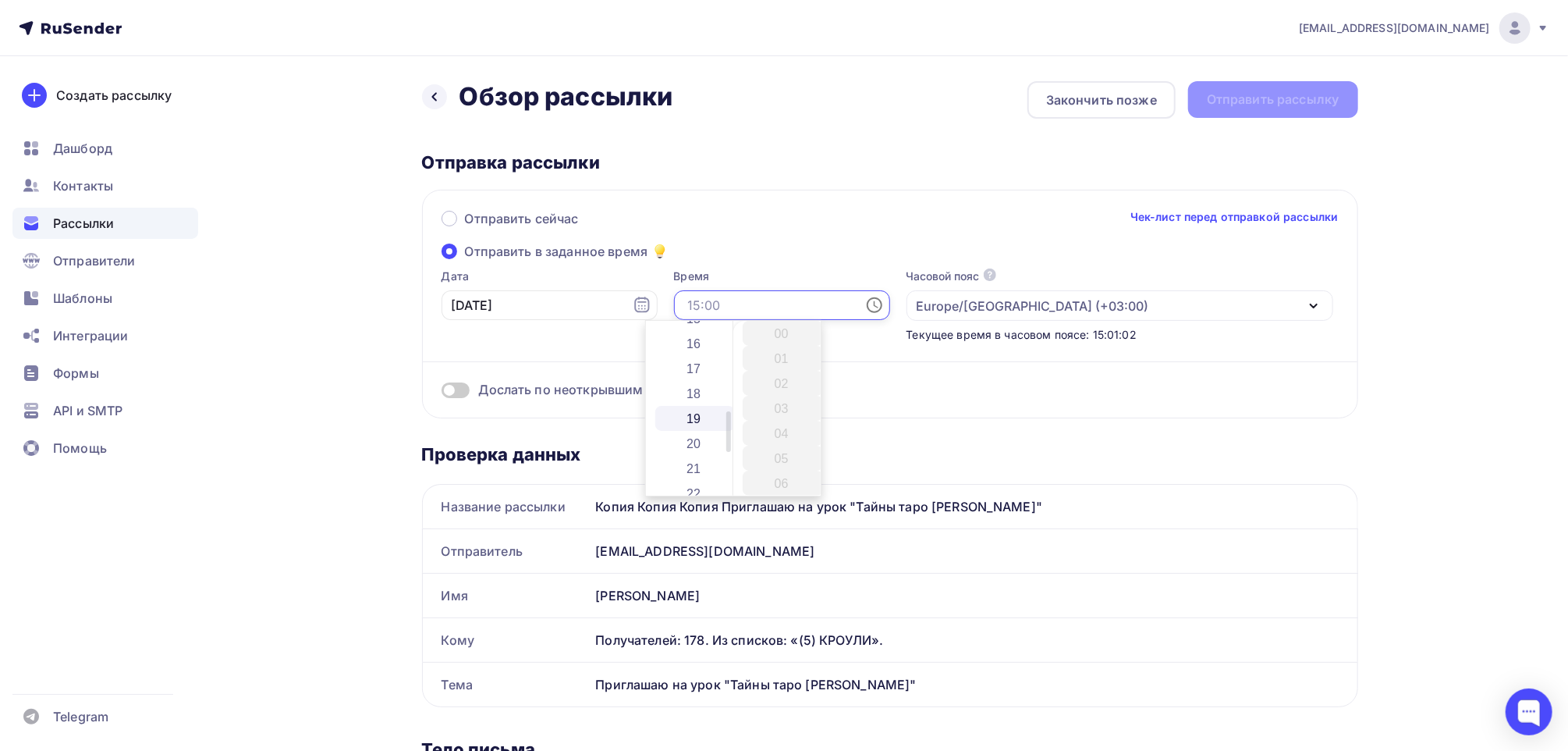
scroll to position [390, 0]
click at [683, 395] on li "18" at bounding box center [695, 392] width 81 height 25
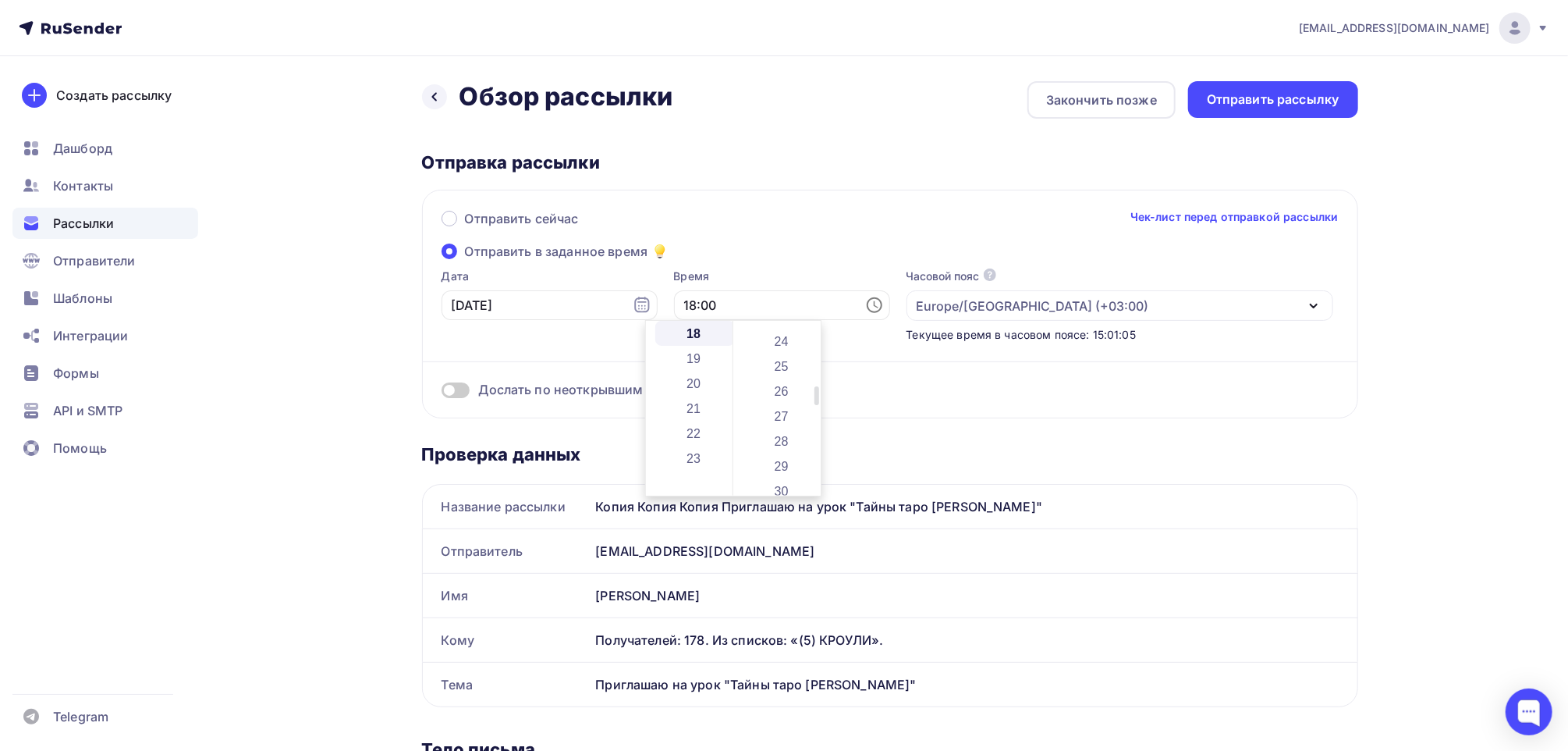
scroll to position [624, 0]
click at [779, 457] on li "30" at bounding box center [783, 458] width 81 height 25
type input "18:30"
click at [783, 243] on div "Отправить сейчас Чек-лист перед отправкой рассылки Отправить в заданное время Д…" at bounding box center [890, 304] width 936 height 229
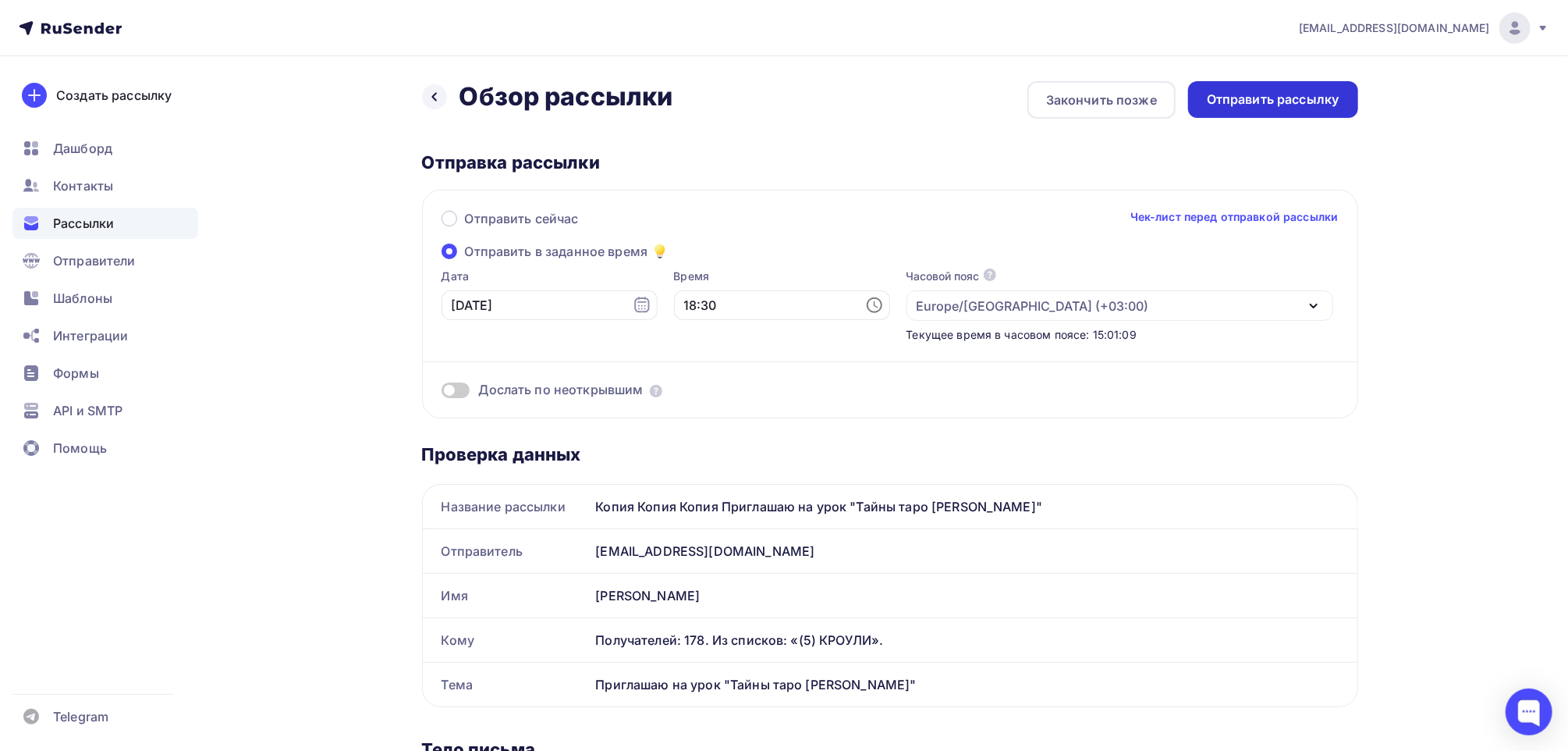
click at [1255, 105] on div "Отправить рассылку" at bounding box center [1273, 99] width 132 height 18
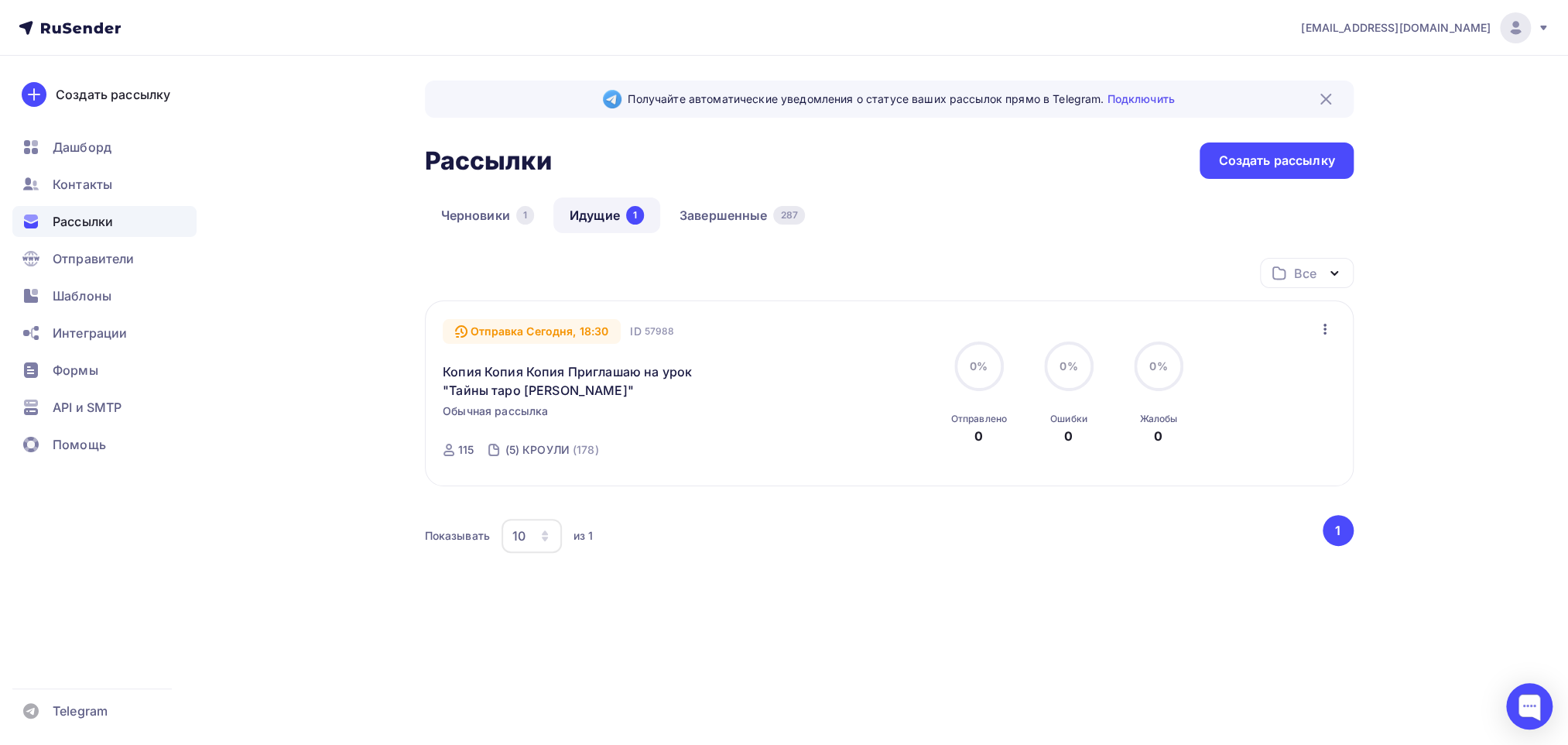
click at [67, 224] on span "Рассылки" at bounding box center [83, 221] width 61 height 19
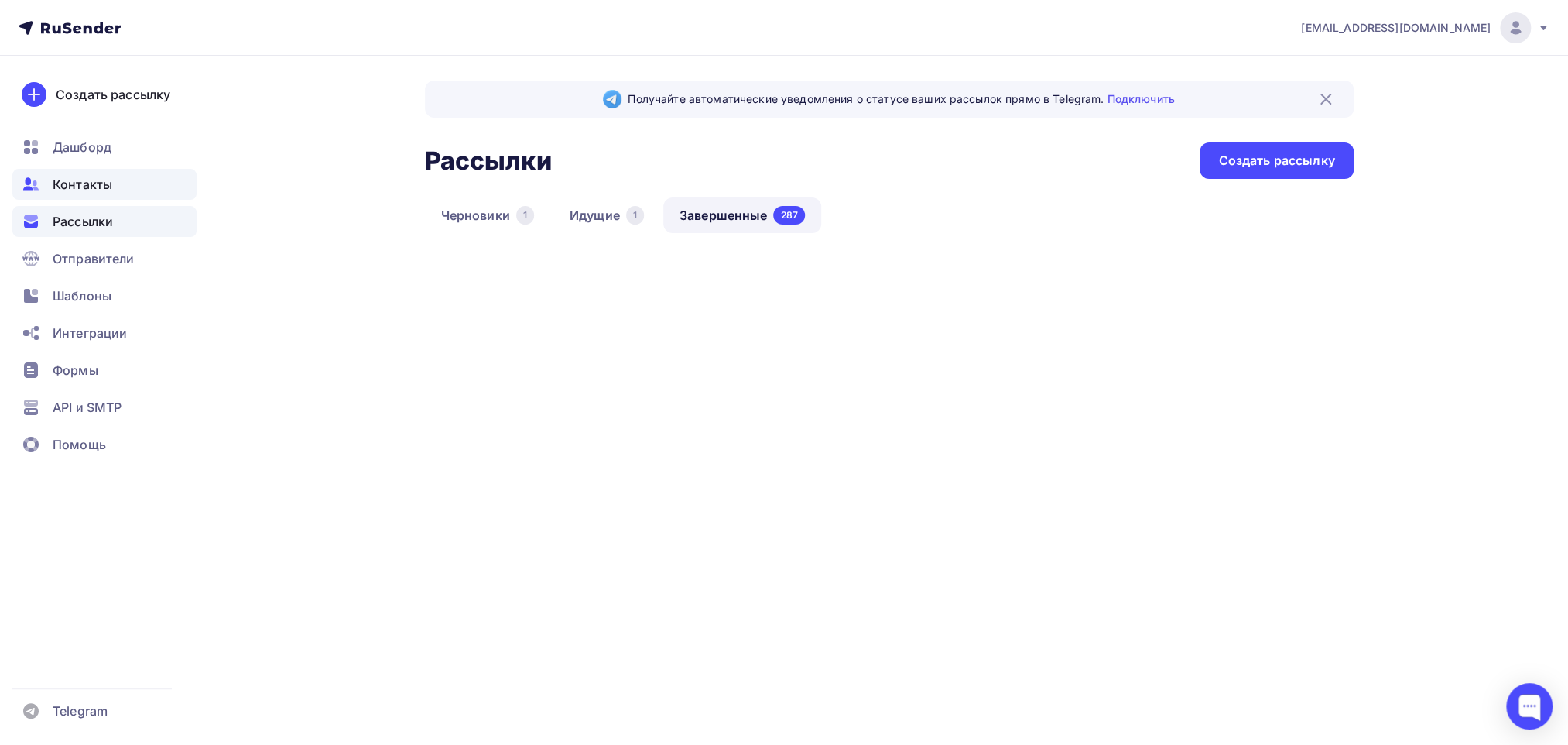
click at [95, 175] on span "Контакты" at bounding box center [82, 184] width 60 height 19
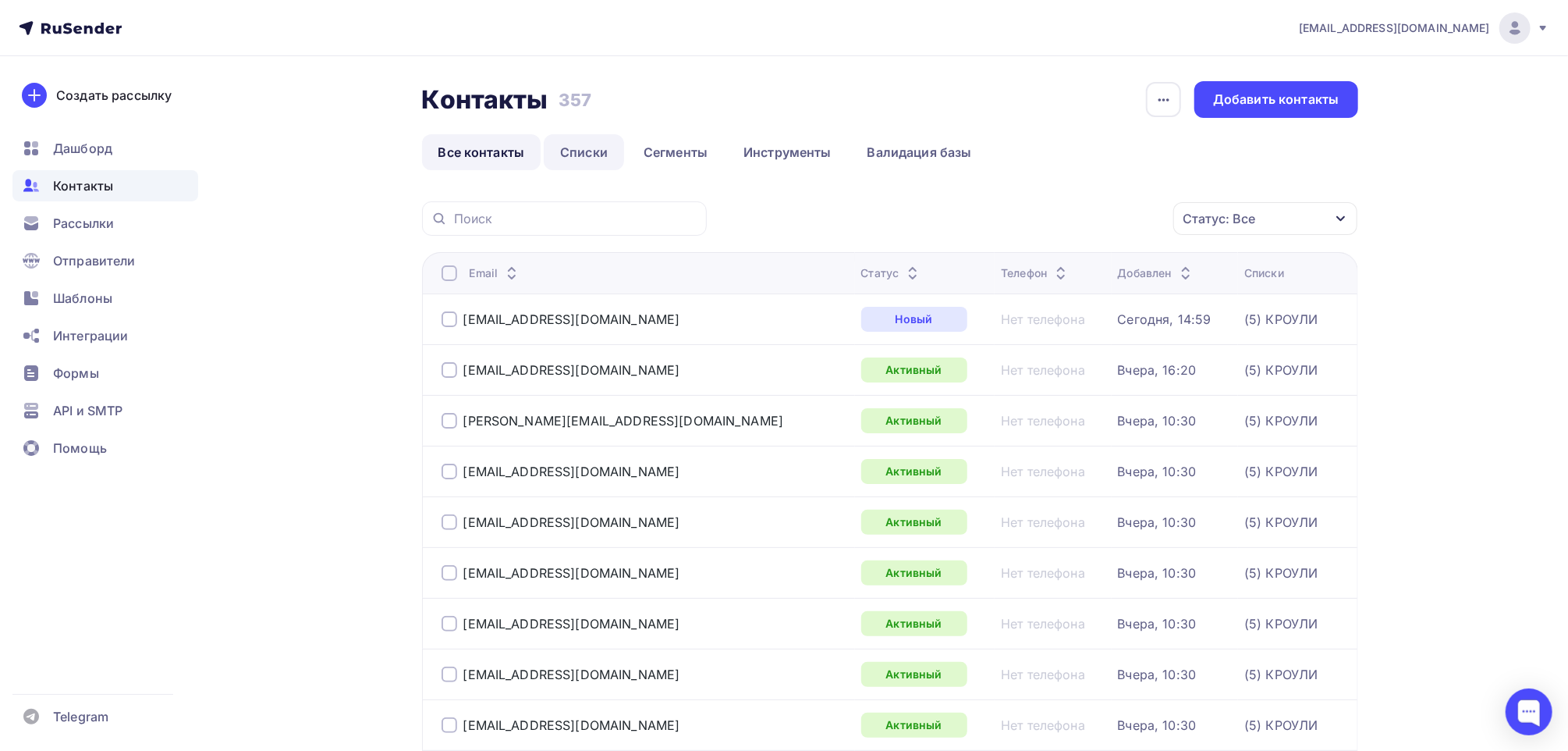
click at [568, 153] on link "Списки" at bounding box center [584, 152] width 81 height 36
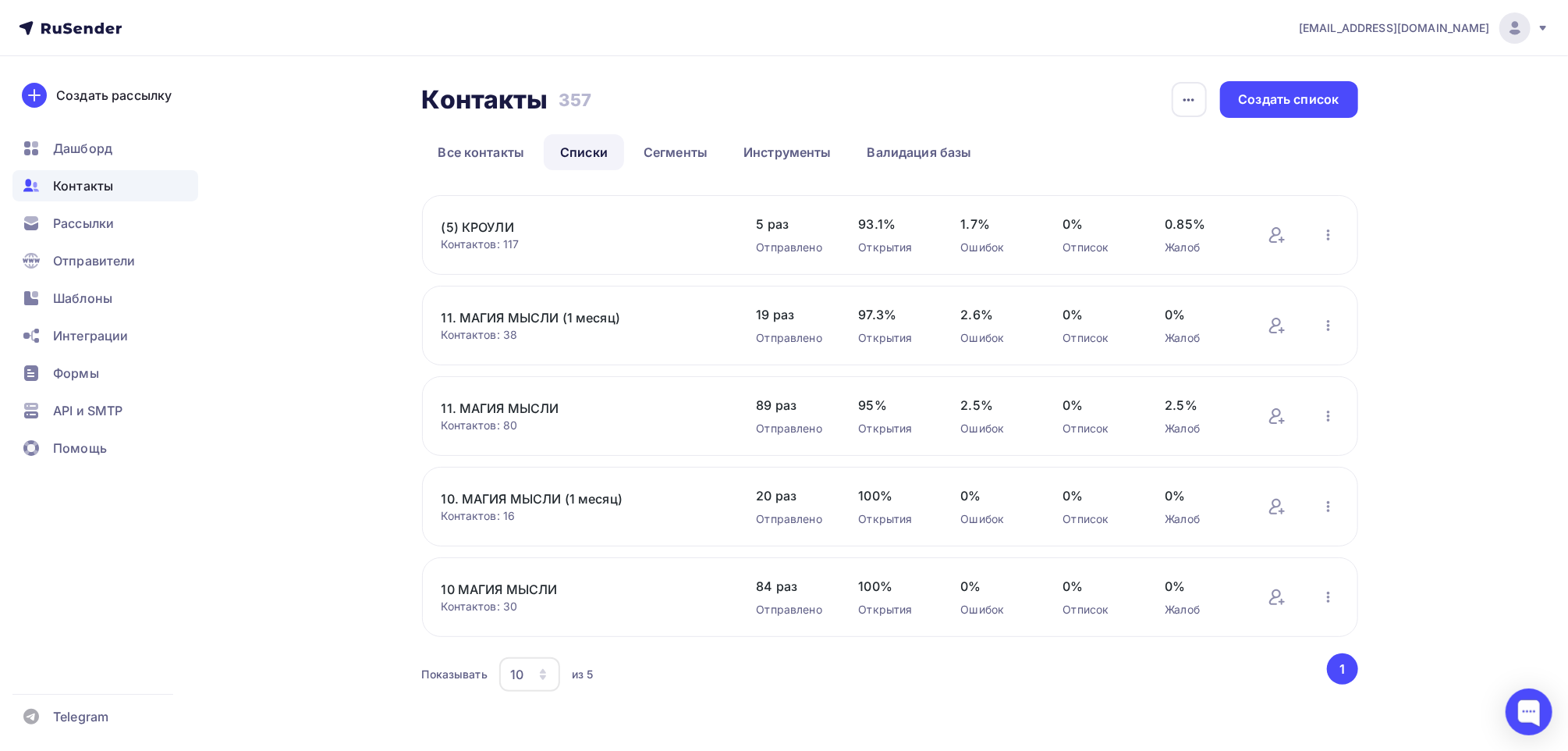
click at [516, 226] on link "(5) КРОУЛИ" at bounding box center [574, 227] width 265 height 19
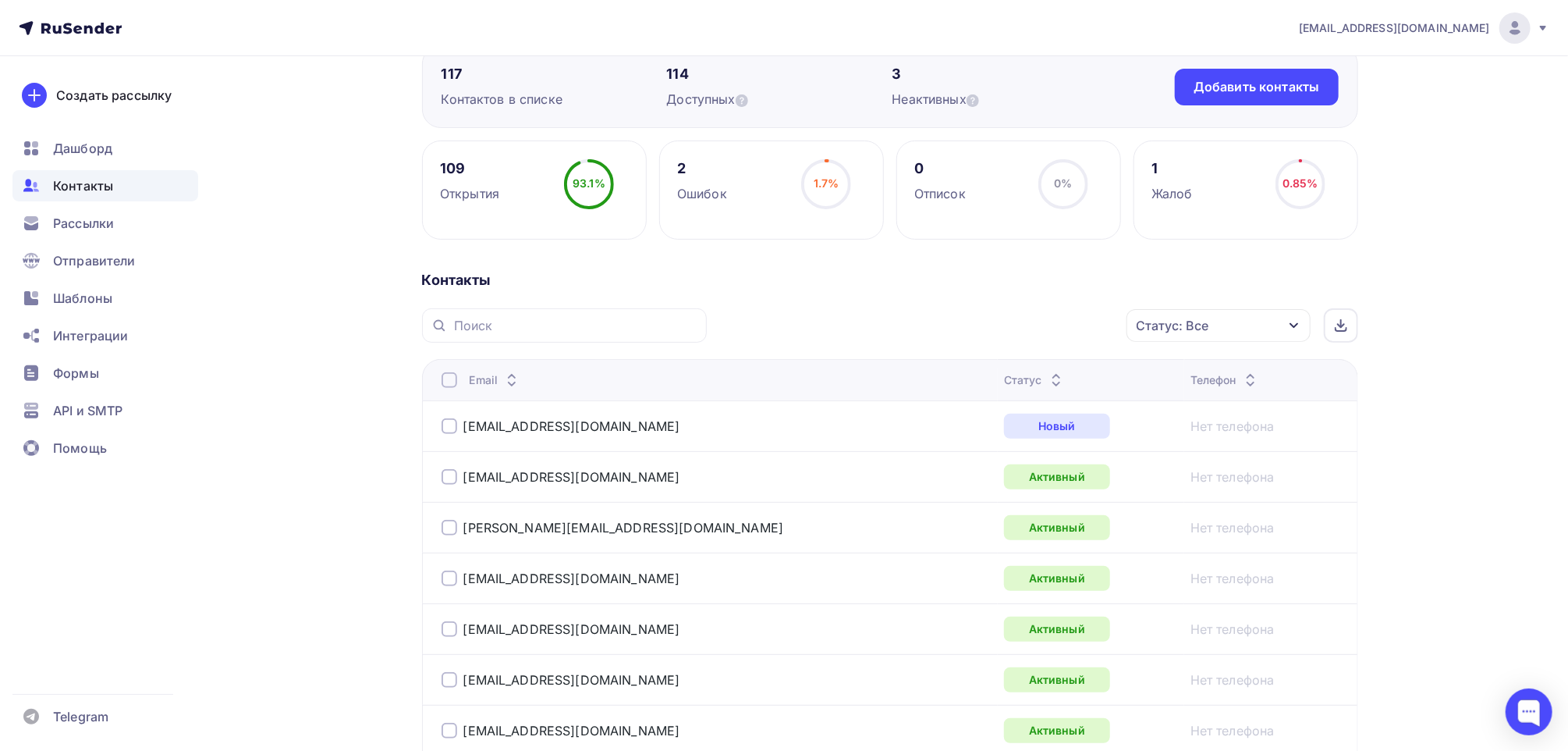
scroll to position [145, 0]
